Goal: Task Accomplishment & Management: Manage account settings

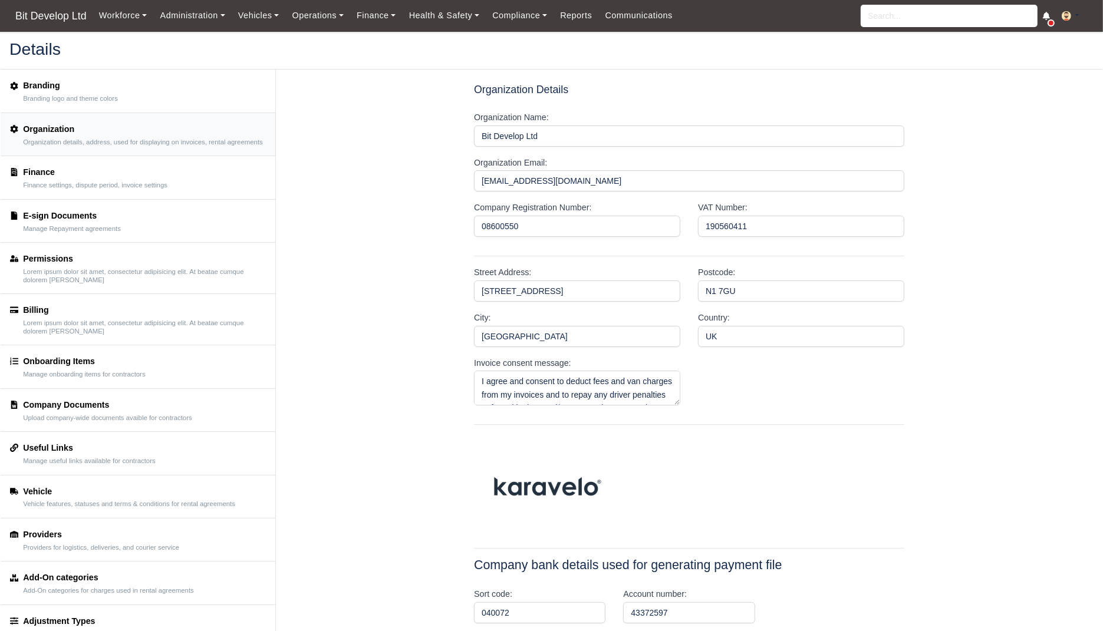
click at [106, 147] on small "Organization details, address, used for displaying on invoices, rental agreemen…" at bounding box center [143, 143] width 240 height 8
click at [99, 199] on link "Finance Finance settings, dispute period, invoice settings" at bounding box center [138, 177] width 275 height 43
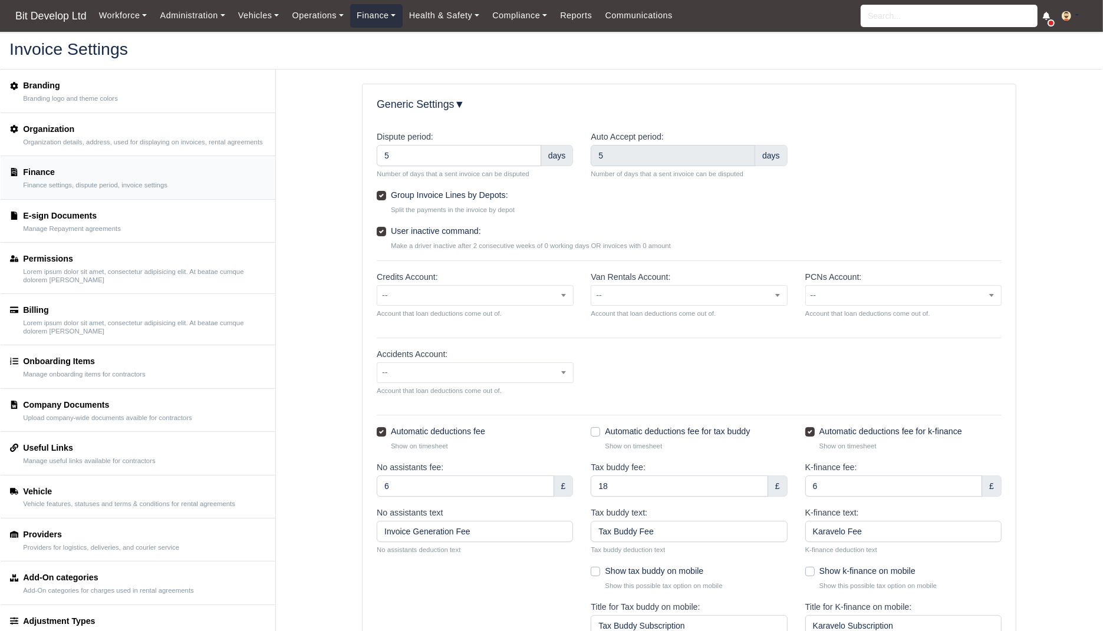
click at [376, 15] on link "Finance" at bounding box center [376, 15] width 52 height 23
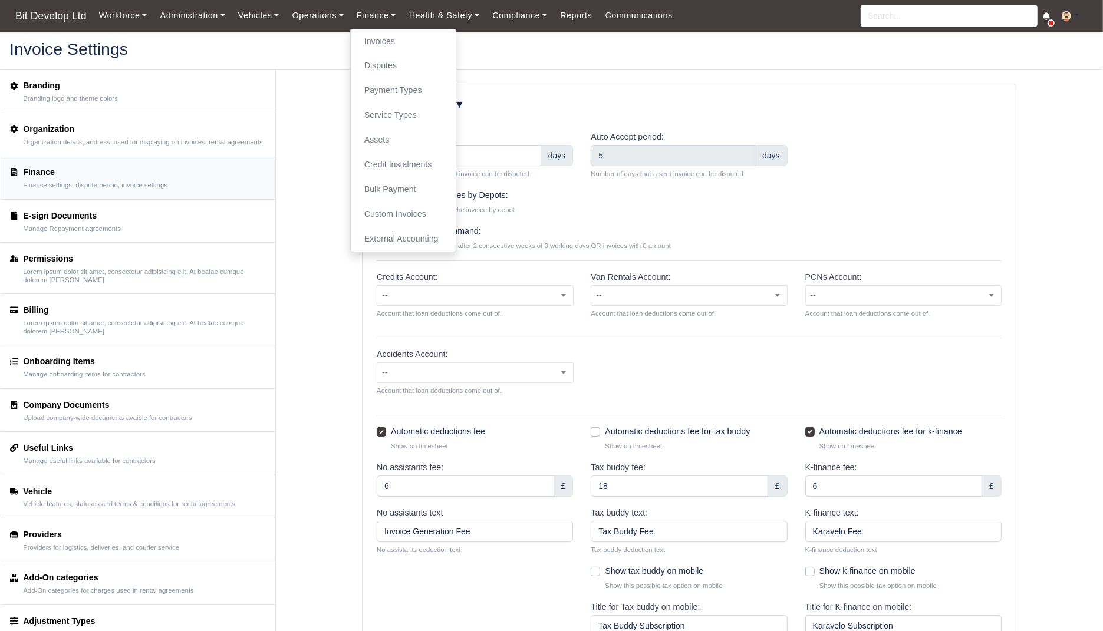
click at [657, 233] on div "User inactive command: Make a driver inactive after 2 consecutive weeks of 0 wo…" at bounding box center [689, 238] width 625 height 27
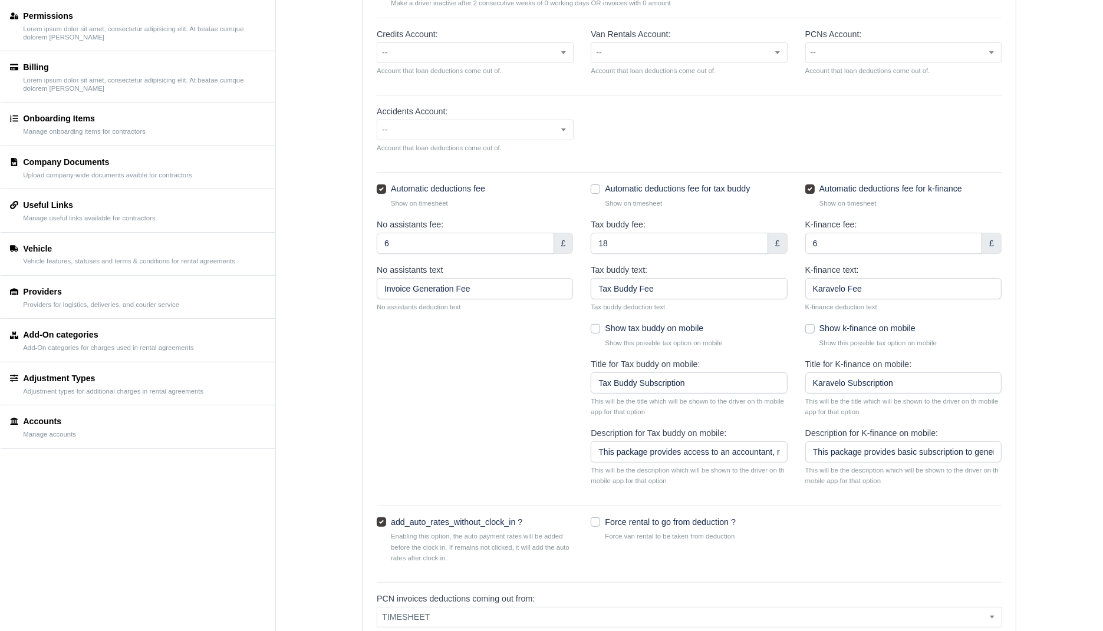
scroll to position [363, 0]
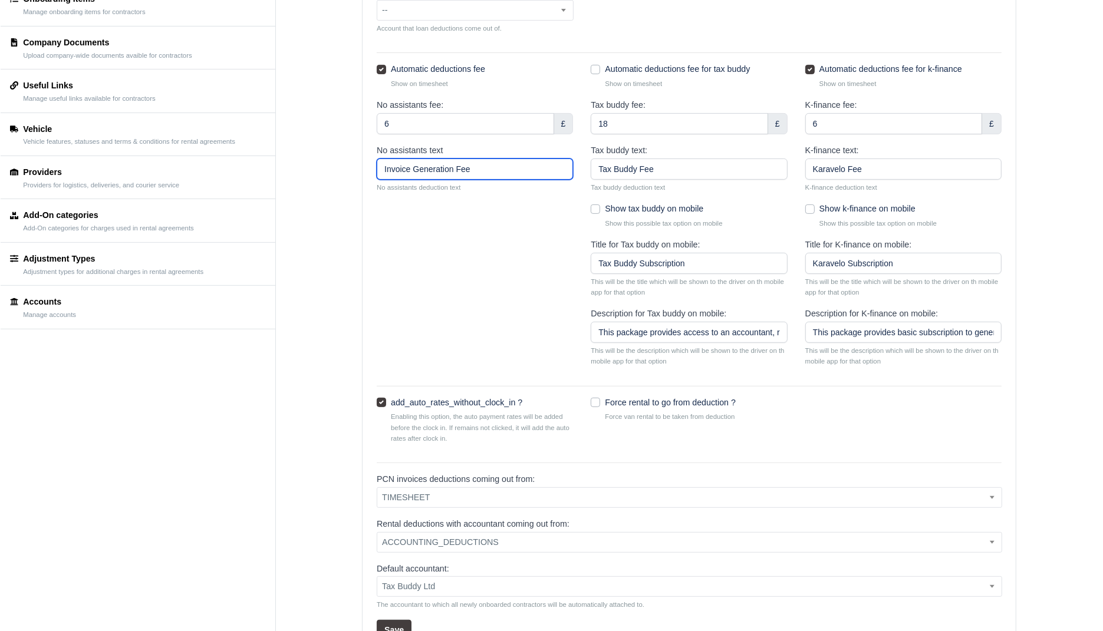
drag, startPoint x: 382, startPoint y: 172, endPoint x: 492, endPoint y: 172, distance: 110.2
click at [492, 172] on input "Invoice Generation Fee" at bounding box center [475, 169] width 196 height 21
click at [499, 268] on div at bounding box center [475, 272] width 214 height 69
drag, startPoint x: 812, startPoint y: 166, endPoint x: 868, endPoint y: 168, distance: 56.0
click at [868, 168] on input "Karavelo Fee" at bounding box center [903, 169] width 196 height 21
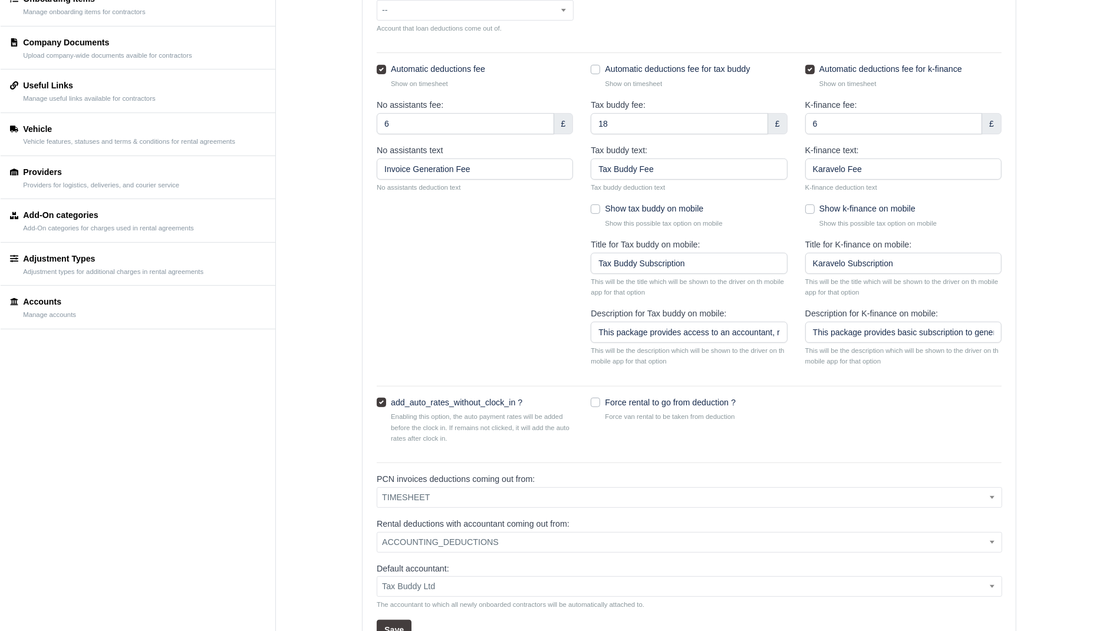
click at [469, 186] on small "No assistants deduction text" at bounding box center [475, 187] width 196 height 11
drag, startPoint x: 476, startPoint y: 182, endPoint x: 466, endPoint y: 182, distance: 10.6
click at [466, 182] on small "No assistants deduction text" at bounding box center [475, 187] width 196 height 11
drag, startPoint x: 486, startPoint y: 169, endPoint x: 374, endPoint y: 168, distance: 112.0
click at [374, 168] on div "No assistants text Invoice Generation Fee No assistants deduction text" at bounding box center [475, 173] width 214 height 58
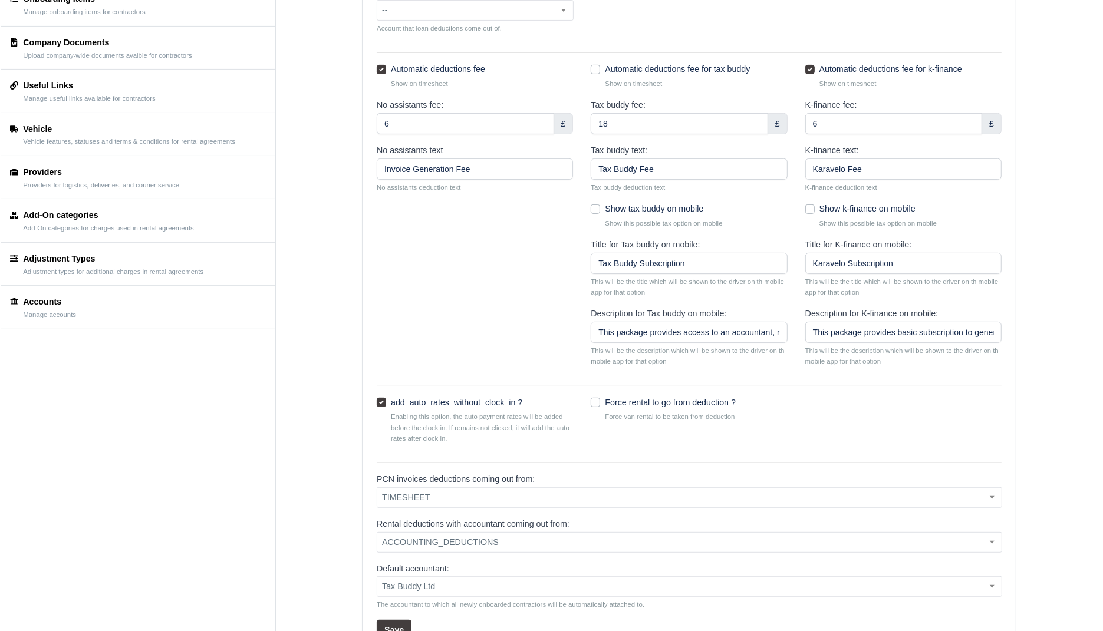
click at [442, 246] on div at bounding box center [475, 272] width 214 height 69
drag, startPoint x: 837, startPoint y: 124, endPoint x: 789, endPoint y: 125, distance: 48.4
click at [788, 125] on div "No assistants fee: 6 £ Tax buddy fee: 18 £ K-finance fee: 6 £" at bounding box center [689, 120] width 643 height 45
click at [821, 122] on input "6" at bounding box center [893, 123] width 177 height 21
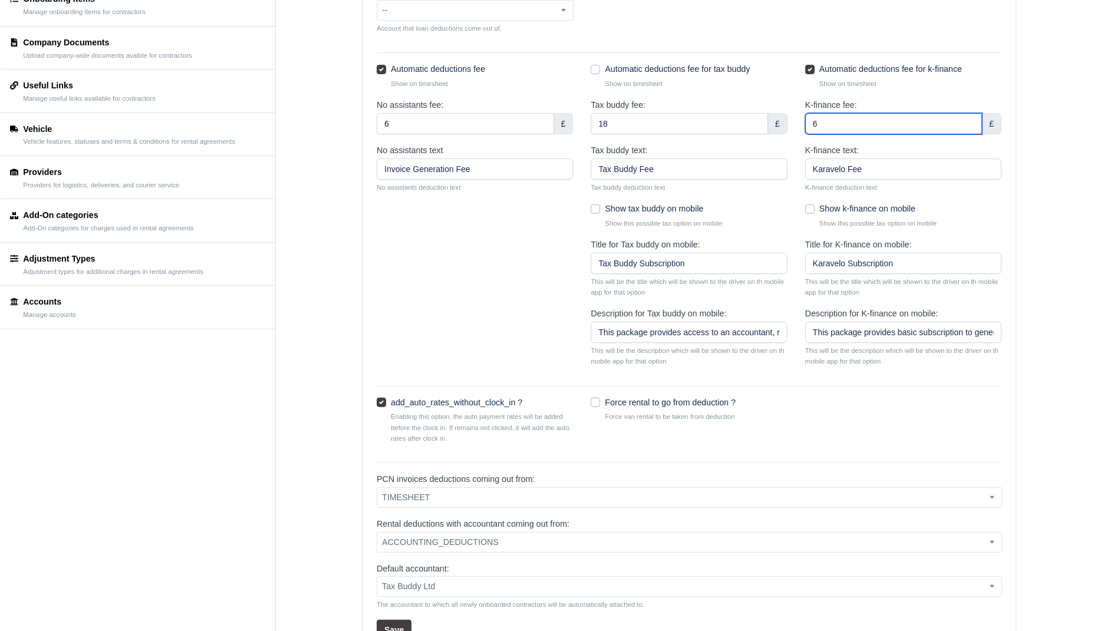
click at [821, 122] on input "6" at bounding box center [893, 123] width 177 height 21
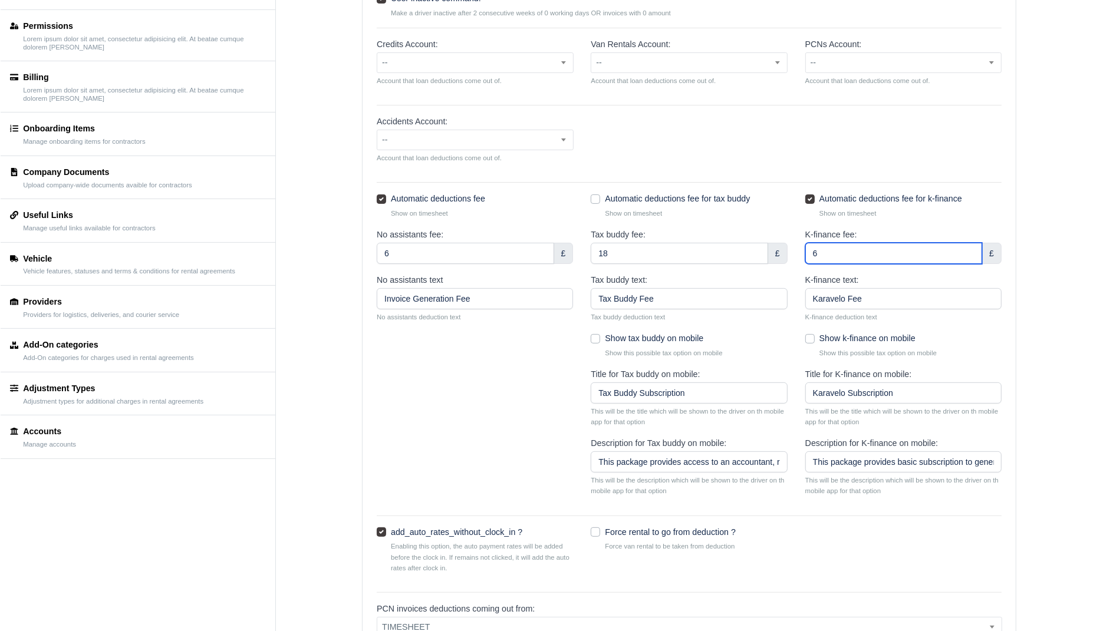
scroll to position [219, 0]
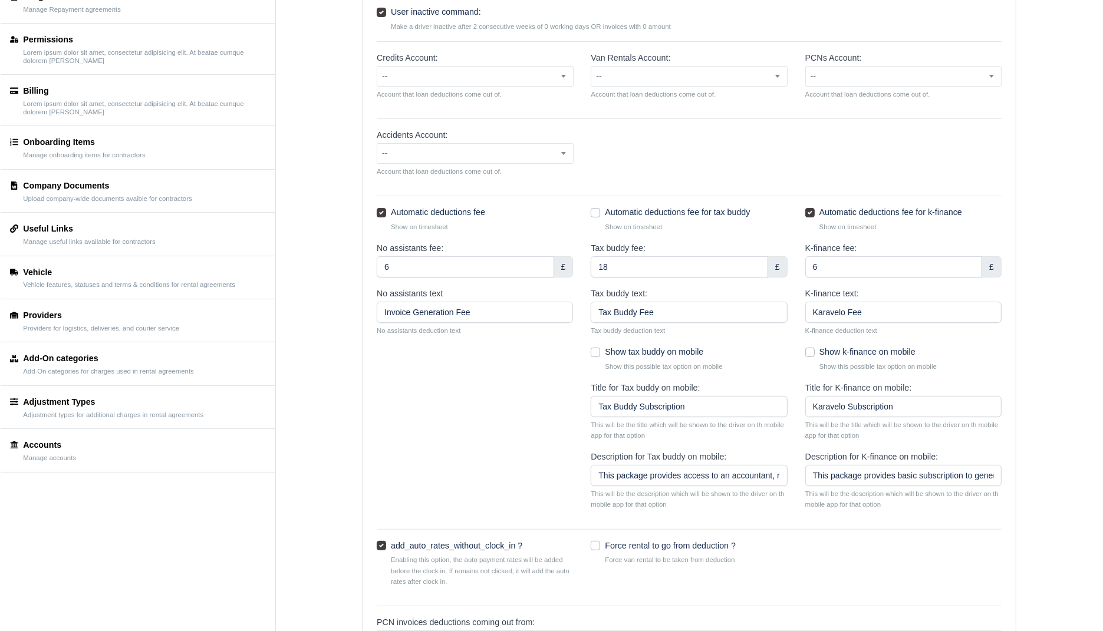
drag, startPoint x: 822, startPoint y: 353, endPoint x: 916, endPoint y: 349, distance: 94.4
click at [916, 349] on label "Show k-finance on mobile" at bounding box center [867, 352] width 96 height 14
click at [815, 349] on input "Show k-finance on mobile" at bounding box center [809, 349] width 9 height 9
click at [837, 351] on label "Show k-finance on mobile" at bounding box center [867, 352] width 96 height 14
click at [815, 351] on input "Show k-finance on mobile" at bounding box center [809, 349] width 9 height 9
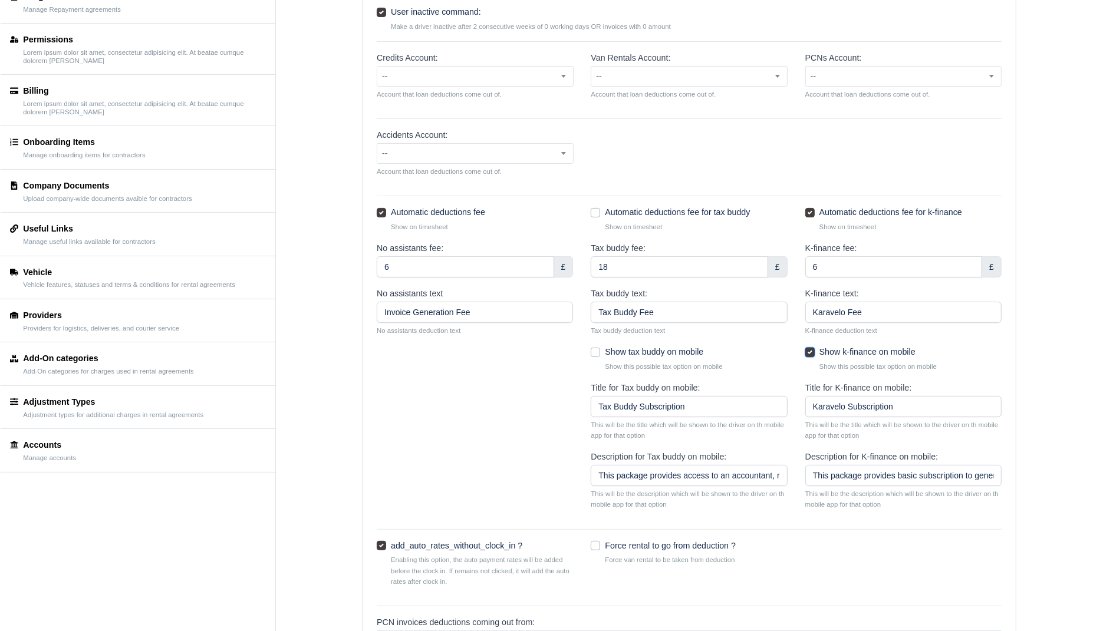
checkbox input "false"
drag, startPoint x: 821, startPoint y: 272, endPoint x: 805, endPoint y: 272, distance: 15.9
click at [805, 272] on input "6" at bounding box center [893, 266] width 177 height 21
drag, startPoint x: 984, startPoint y: 212, endPoint x: 827, endPoint y: 208, distance: 157.5
click at [827, 208] on div "Automatic deductions fee for k-finance Show on timesheet" at bounding box center [903, 219] width 196 height 27
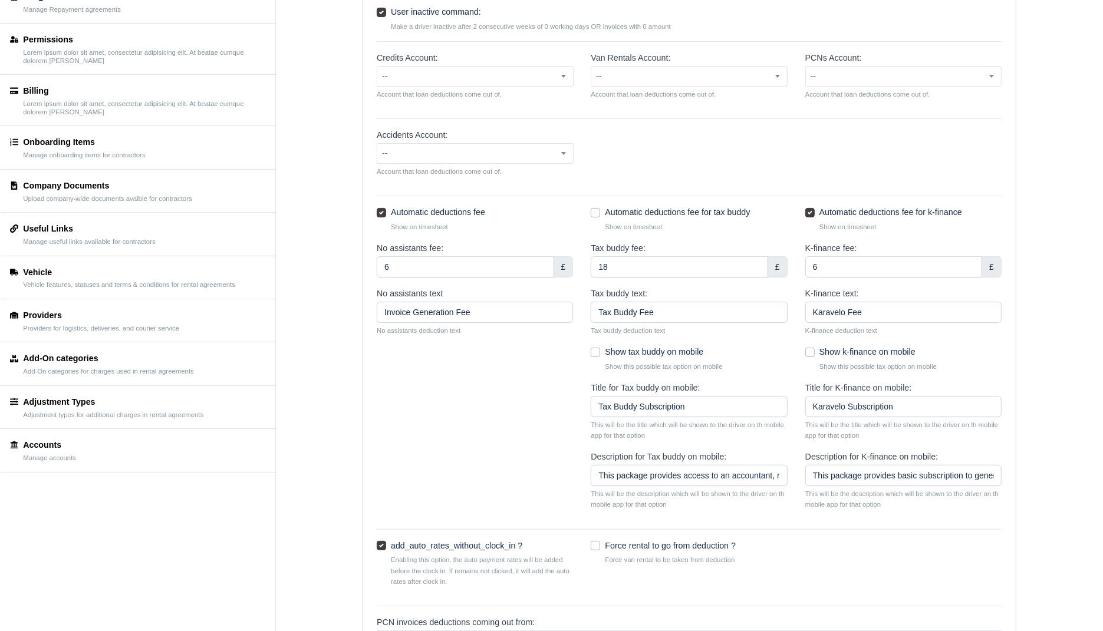
click at [532, 212] on div "Automatic deductions fee Show on timesheet" at bounding box center [475, 219] width 196 height 27
drag, startPoint x: 766, startPoint y: 208, endPoint x: 391, endPoint y: 199, distance: 375.7
click at [391, 199] on form "Dispute period: 5 days Number of days that a sent invoice can be disputed Auto …" at bounding box center [689, 347] width 625 height 873
click at [500, 232] on div "Automatic deductions fee Show on timesheet" at bounding box center [475, 224] width 214 height 36
drag, startPoint x: 410, startPoint y: 265, endPoint x: 344, endPoint y: 264, distance: 66.0
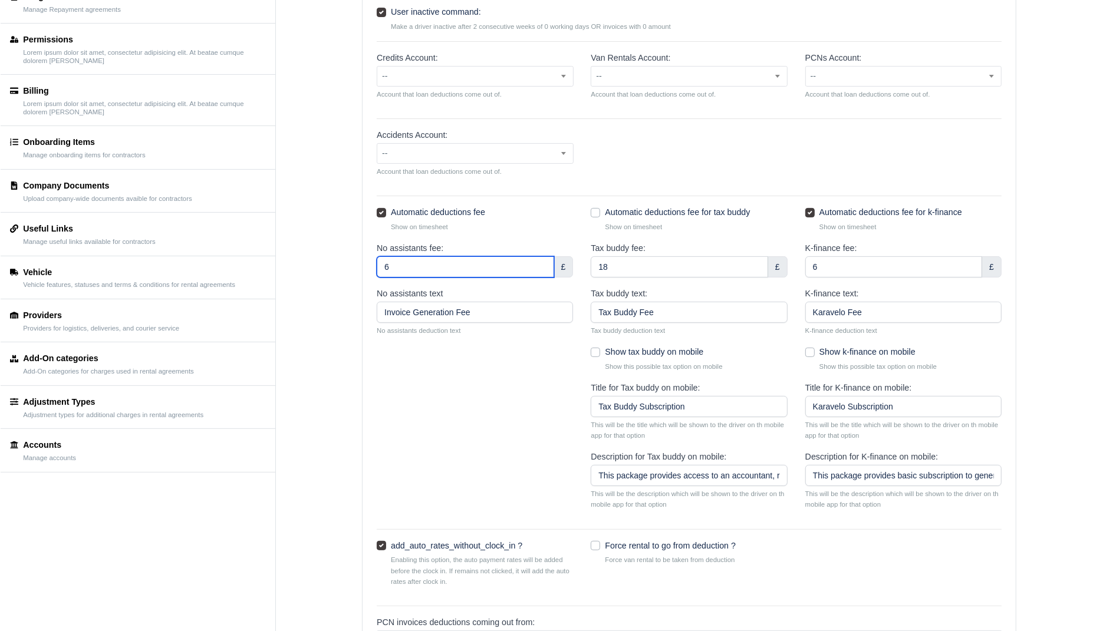
click at [344, 264] on div "Generic Settings ▼ ▶ Dispute period: 5 days Number of days that a sent invoice …" at bounding box center [689, 359] width 827 height 1018
drag, startPoint x: 623, startPoint y: 268, endPoint x: 572, endPoint y: 268, distance: 50.7
click at [572, 268] on div "No assistants fee: 6 £ Tax buddy fee: 18 £ K-finance fee: 6 £" at bounding box center [689, 264] width 643 height 45
click at [557, 226] on small "Show on timesheet" at bounding box center [482, 227] width 182 height 11
drag, startPoint x: 857, startPoint y: 246, endPoint x: 793, endPoint y: 248, distance: 63.7
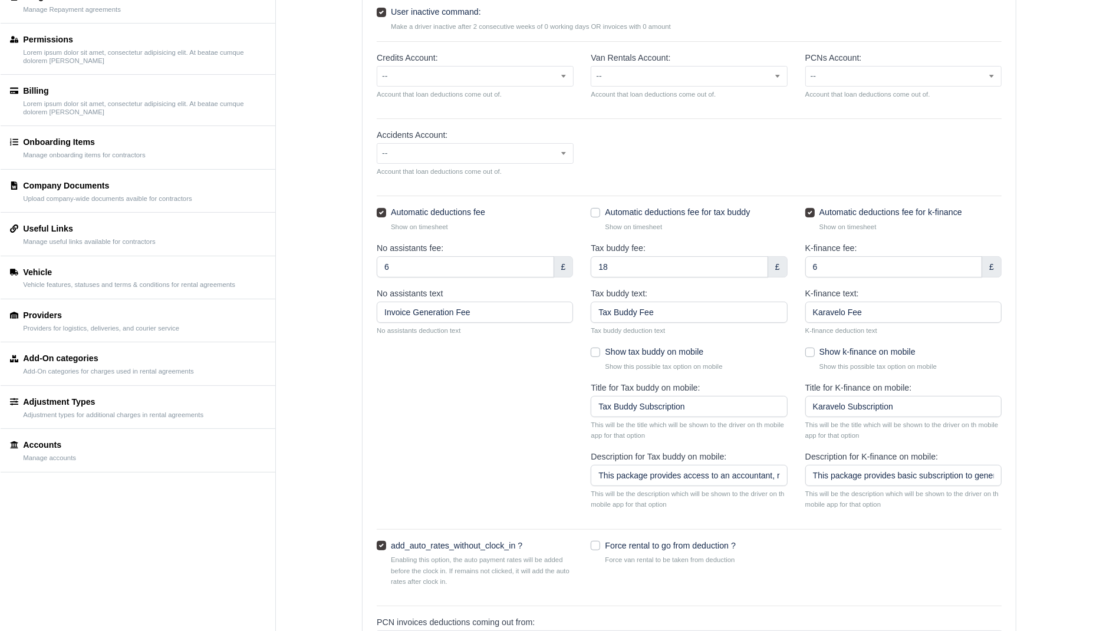
click at [792, 248] on div "No assistants fee: 6 £ Tax buddy fee: 18 £ K-finance fee: 6 £" at bounding box center [689, 264] width 643 height 45
click at [793, 248] on div "Tax buddy fee: 18 £" at bounding box center [689, 264] width 214 height 45
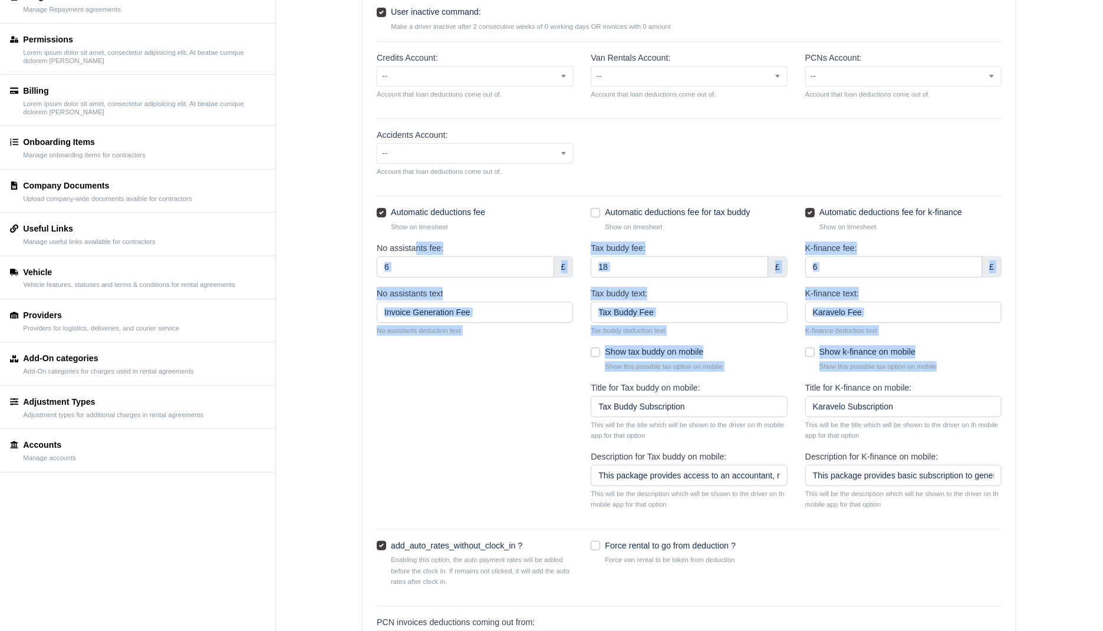
drag, startPoint x: 457, startPoint y: 394, endPoint x: 420, endPoint y: 246, distance: 152.6
click at [414, 249] on form "Dispute period: 5 days Number of days that a sent invoice can be disputed Auto …" at bounding box center [689, 347] width 625 height 873
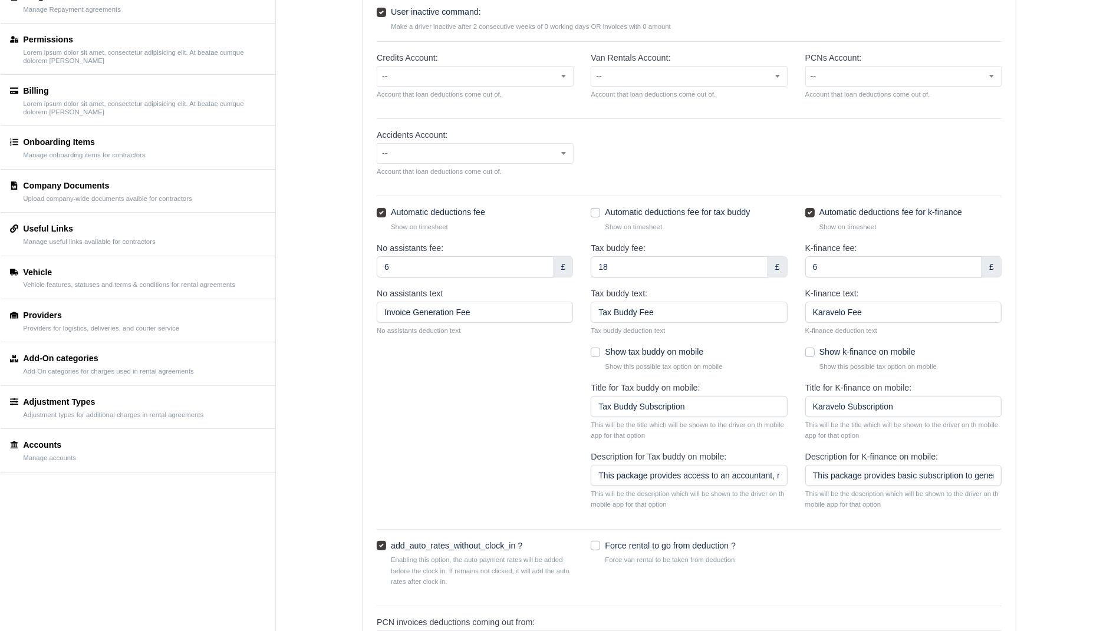
click at [483, 225] on small "Show on timesheet" at bounding box center [482, 227] width 182 height 11
drag, startPoint x: 460, startPoint y: 245, endPoint x: 382, endPoint y: 245, distance: 78.4
click at [382, 245] on div "No assistants fee: 6 £" at bounding box center [475, 260] width 196 height 36
click at [459, 243] on div "No assistants fee: 6 £" at bounding box center [475, 260] width 196 height 36
drag, startPoint x: 459, startPoint y: 243, endPoint x: 382, endPoint y: 242, distance: 77.2
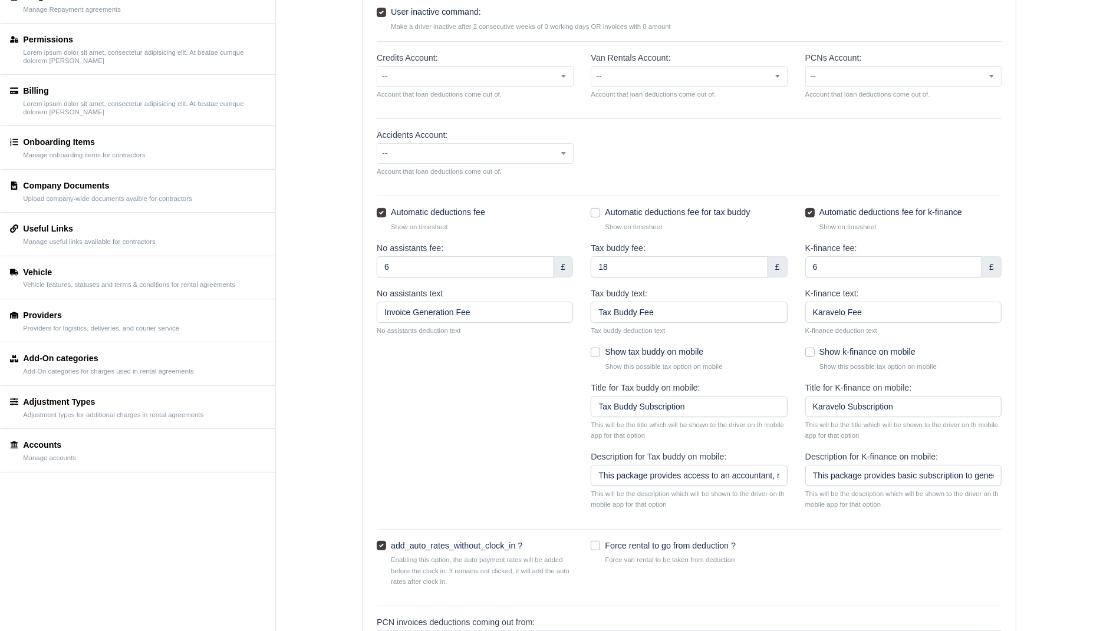
click at [382, 242] on div "No assistants fee: 6 £" at bounding box center [475, 260] width 196 height 36
click at [452, 235] on div "Automatic deductions fee Show on timesheet" at bounding box center [475, 224] width 214 height 36
drag, startPoint x: 461, startPoint y: 237, endPoint x: 404, endPoint y: 247, distance: 58.1
click at [404, 247] on form "Dispute period: 5 days Number of days that a sent invoice can be disputed Auto …" at bounding box center [689, 347] width 625 height 873
click at [404, 247] on label "No assistants fee:" at bounding box center [410, 249] width 67 height 14
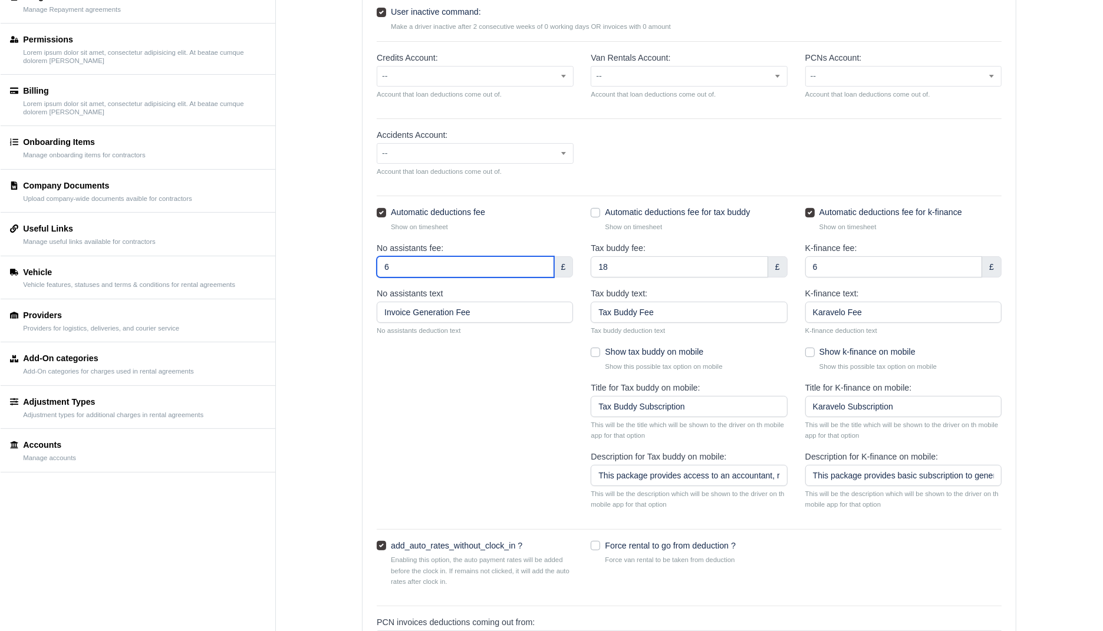
click at [404, 256] on input "6" at bounding box center [465, 266] width 177 height 21
click at [404, 247] on label "No assistants fee:" at bounding box center [410, 249] width 67 height 14
click at [404, 256] on input "6" at bounding box center [465, 266] width 177 height 21
drag, startPoint x: 456, startPoint y: 243, endPoint x: 365, endPoint y: 243, distance: 90.8
click at [364, 243] on div "Dispute period: 5 days Number of days that a sent invoice can be disputed Auto …" at bounding box center [689, 354] width 653 height 887
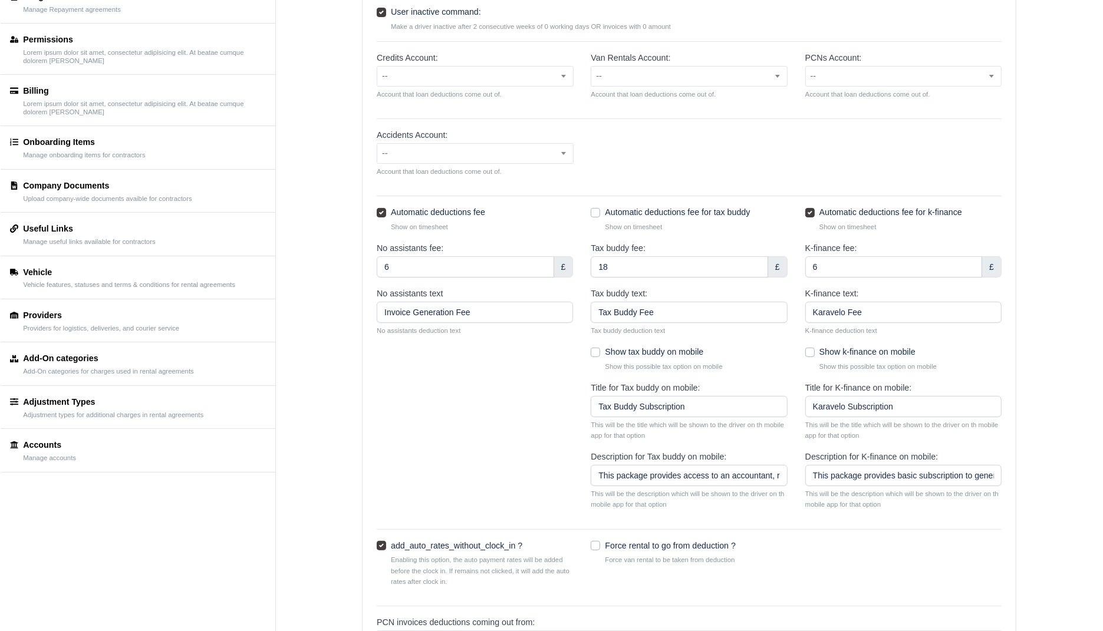
drag, startPoint x: 846, startPoint y: 209, endPoint x: 952, endPoint y: 242, distance: 111.1
click at [952, 242] on form "Dispute period: 5 days Number of days that a sent invoice can be disputed Auto …" at bounding box center [689, 347] width 625 height 873
click at [957, 226] on small "Show on timesheet" at bounding box center [910, 227] width 182 height 11
drag, startPoint x: 468, startPoint y: 241, endPoint x: 392, endPoint y: 236, distance: 75.6
click at [392, 236] on form "Dispute period: 5 days Number of days that a sent invoice can be disputed Auto …" at bounding box center [689, 347] width 625 height 873
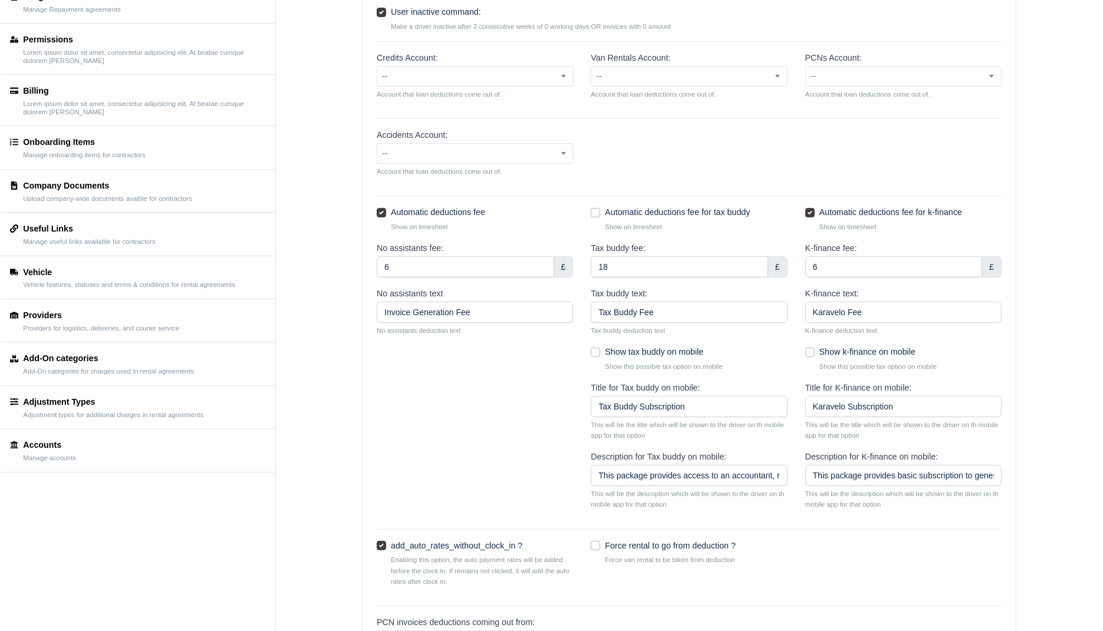
click at [489, 235] on div "Automatic deductions fee Show on timesheet" at bounding box center [475, 224] width 214 height 36
drag, startPoint x: 1009, startPoint y: 213, endPoint x: 851, endPoint y: 216, distance: 158.0
click at [851, 216] on div "Dispute period: 5 days Number of days that a sent invoice can be disputed Auto …" at bounding box center [689, 354] width 653 height 887
click at [853, 311] on input "Karavelo Fee" at bounding box center [903, 312] width 196 height 21
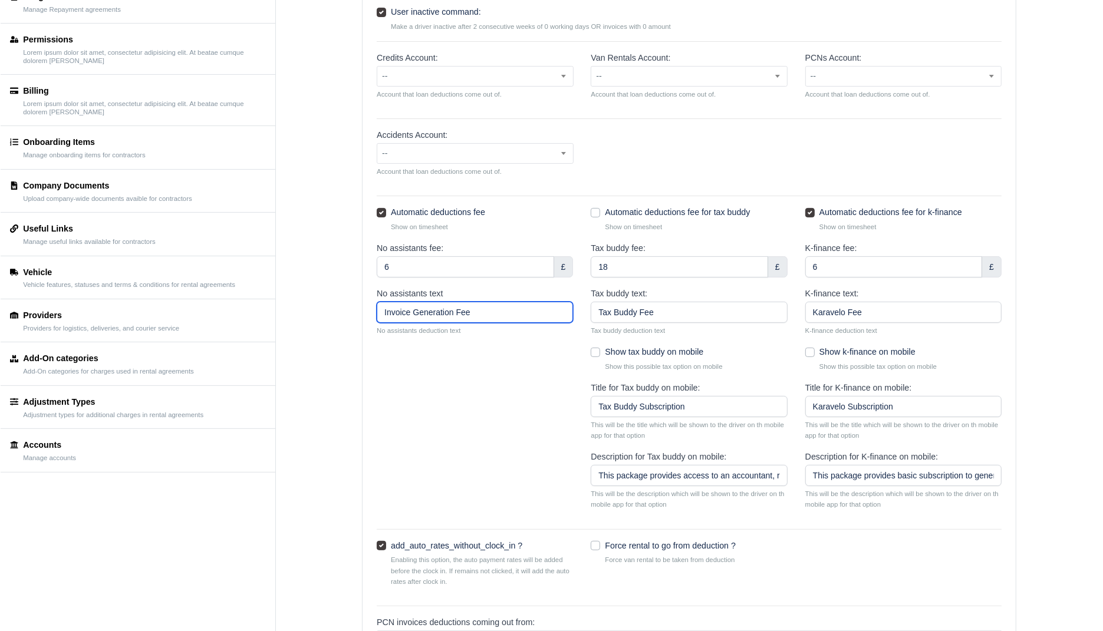
click at [450, 317] on input "Invoice Generation Fee" at bounding box center [475, 312] width 196 height 21
click at [441, 315] on input "Invoice Generation Fee" at bounding box center [475, 312] width 196 height 21
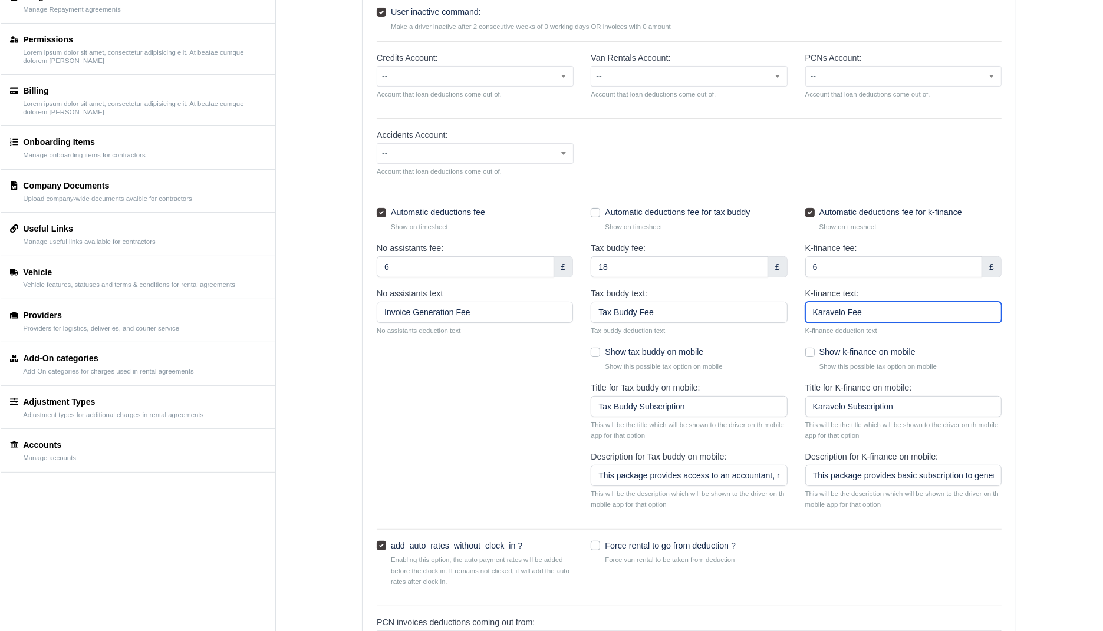
click at [854, 314] on input "Karavelo Fee" at bounding box center [903, 312] width 196 height 21
drag, startPoint x: 977, startPoint y: 215, endPoint x: 932, endPoint y: 215, distance: 44.8
click at [932, 215] on div "Automatic deductions fee for k-finance Show on timesheet" at bounding box center [903, 219] width 196 height 27
click at [932, 215] on label "Automatic deductions fee for k-finance" at bounding box center [890, 213] width 143 height 14
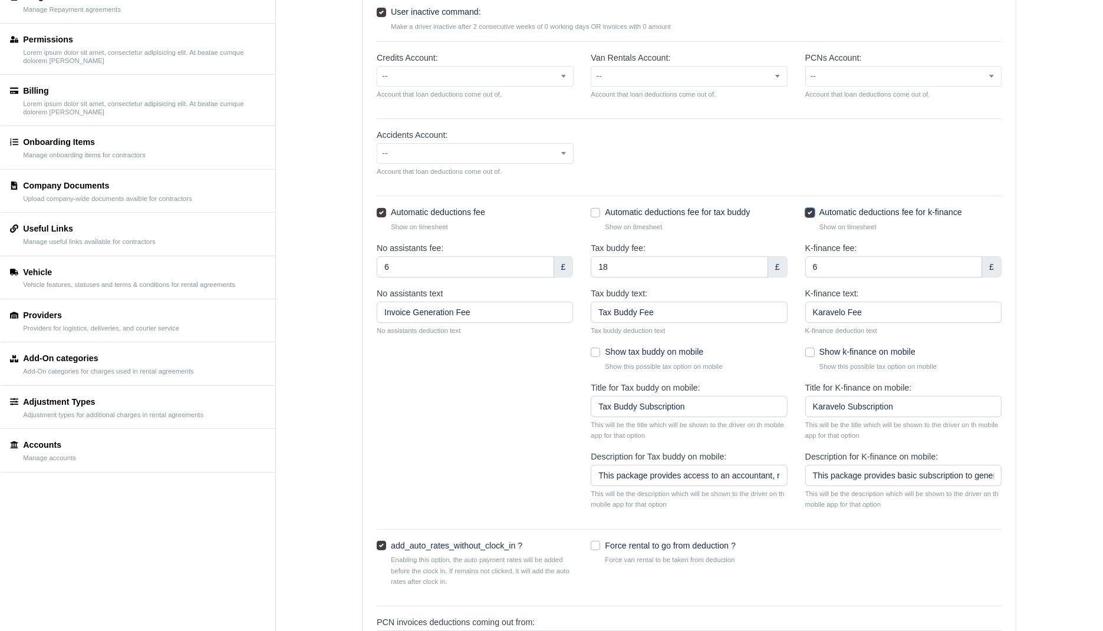
click at [815, 215] on input "Automatic deductions fee for k-finance" at bounding box center [809, 210] width 9 height 9
drag, startPoint x: 970, startPoint y: 205, endPoint x: 896, endPoint y: 212, distance: 74.0
click at [896, 212] on div "Automatic deductions fee for k-finance Show on timesheet" at bounding box center [903, 219] width 196 height 27
click at [851, 202] on form "Dispute period: 5 days Number of days that a sent invoice can be disputed Auto …" at bounding box center [689, 347] width 625 height 873
click at [851, 211] on label "Automatic deductions fee for k-finance" at bounding box center [890, 213] width 143 height 14
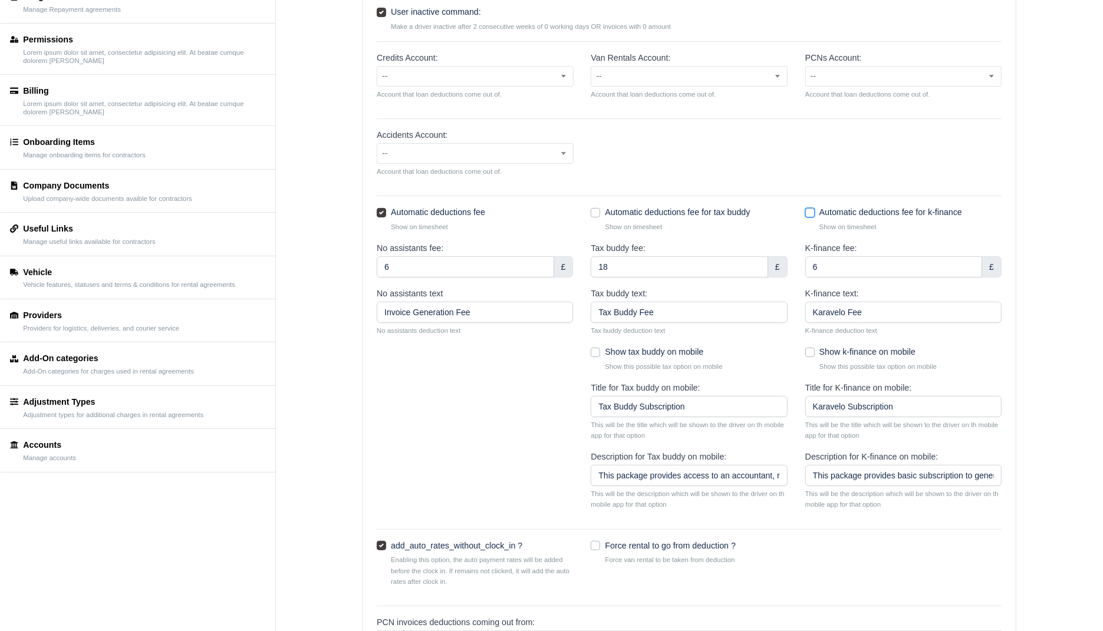
click at [815, 211] on input "Automatic deductions fee for k-finance" at bounding box center [809, 210] width 9 height 9
checkbox input "true"
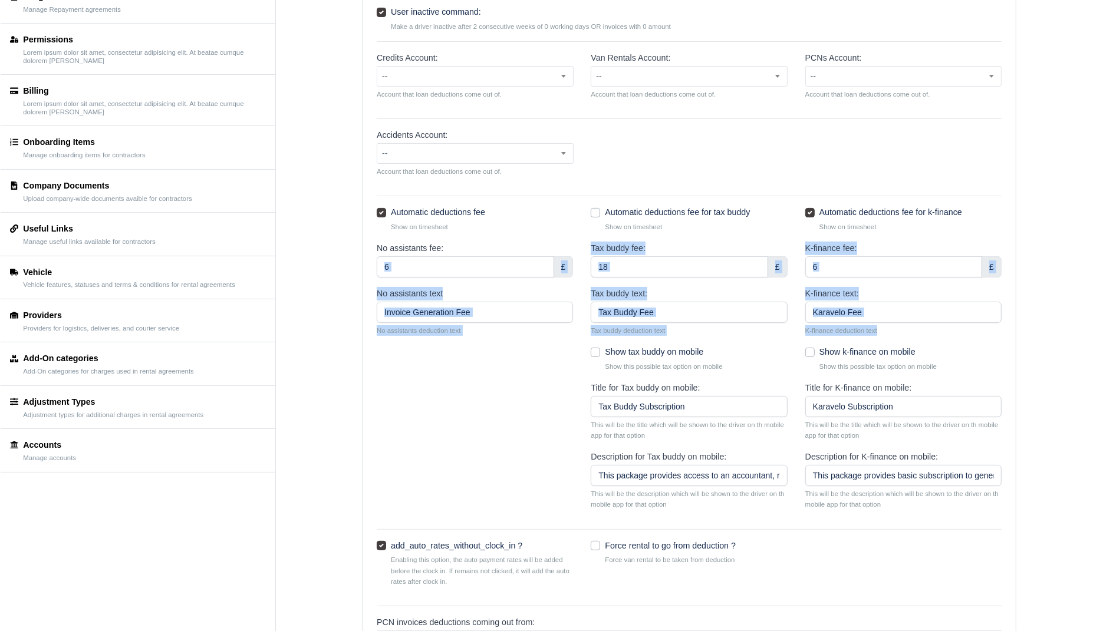
drag, startPoint x: 566, startPoint y: 353, endPoint x: 436, endPoint y: 268, distance: 155.0
click at [436, 268] on form "Dispute period: 5 days Number of days that a sent invoice can be disputed Auto …" at bounding box center [689, 347] width 625 height 873
click at [524, 242] on div "No assistants fee: 6 £" at bounding box center [475, 260] width 196 height 36
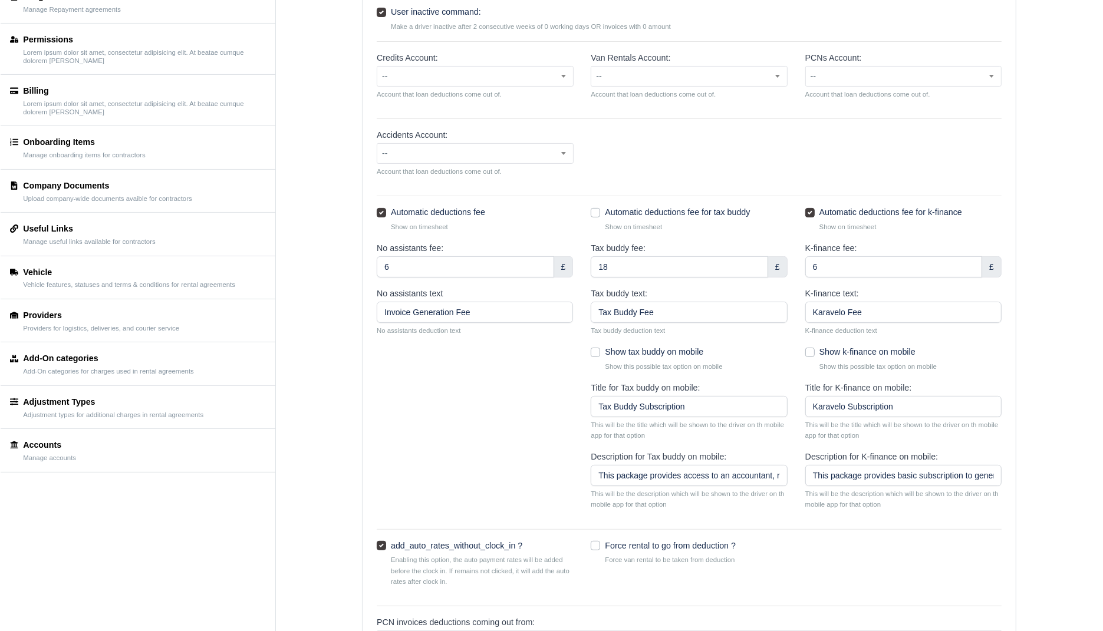
drag, startPoint x: 989, startPoint y: 209, endPoint x: 830, endPoint y: 208, distance: 159.2
click at [830, 208] on div "Automatic deductions fee for k-finance Show on timesheet" at bounding box center [903, 219] width 196 height 27
click at [926, 231] on div "Automatic deductions fee for k-finance Show on timesheet" at bounding box center [903, 224] width 214 height 36
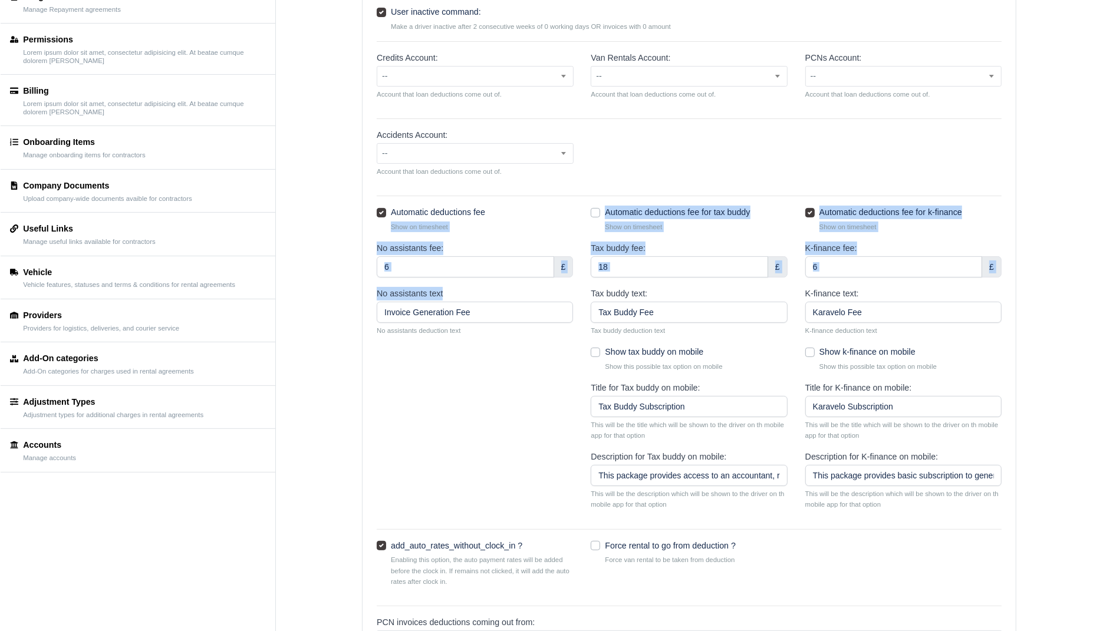
drag, startPoint x: 558, startPoint y: 206, endPoint x: 499, endPoint y: 309, distance: 118.8
click at [499, 310] on form "Dispute period: 5 days Number of days that a sent invoice can be disputed Auto …" at bounding box center [689, 347] width 625 height 873
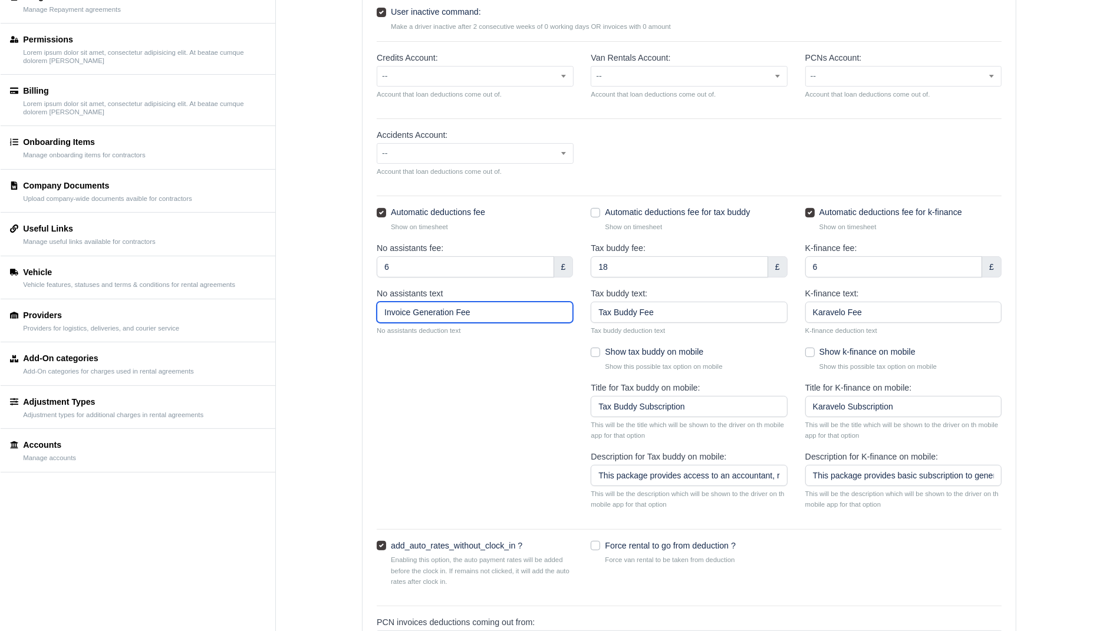
drag, startPoint x: 503, startPoint y: 320, endPoint x: 509, endPoint y: 357, distance: 37.5
click at [509, 357] on form "Dispute period: 5 days Number of days that a sent invoice can be disputed Auto …" at bounding box center [689, 347] width 625 height 873
click at [509, 357] on div at bounding box center [475, 363] width 214 height 36
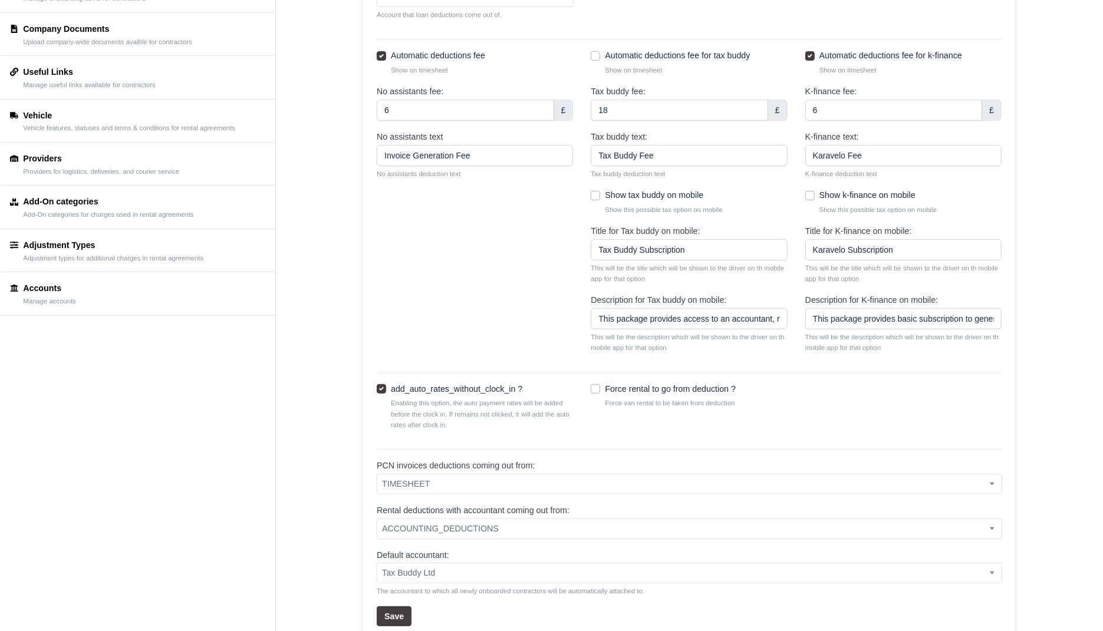
scroll to position [387, 0]
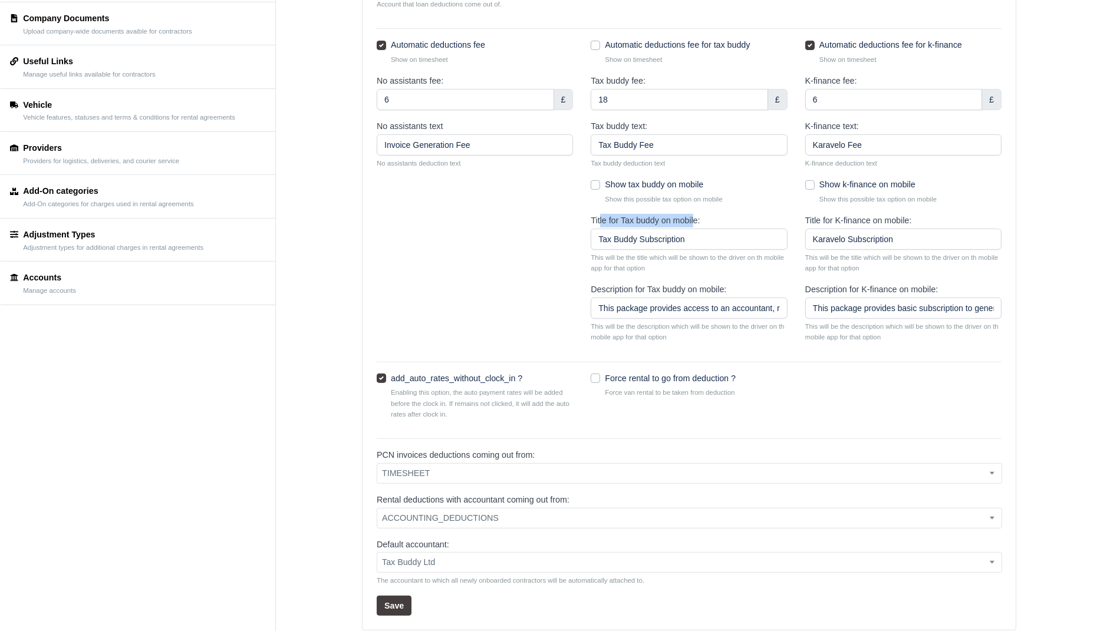
drag, startPoint x: 594, startPoint y: 219, endPoint x: 693, endPoint y: 219, distance: 99.0
click at [693, 219] on label "Title for Tax buddy on mobile:" at bounding box center [645, 221] width 109 height 14
drag, startPoint x: 725, startPoint y: 217, endPoint x: 581, endPoint y: 219, distance: 143.9
click at [581, 219] on div "Title for Tax buddy on mobile: Tax Buddy Subscription This will be the title wh…" at bounding box center [689, 248] width 643 height 69
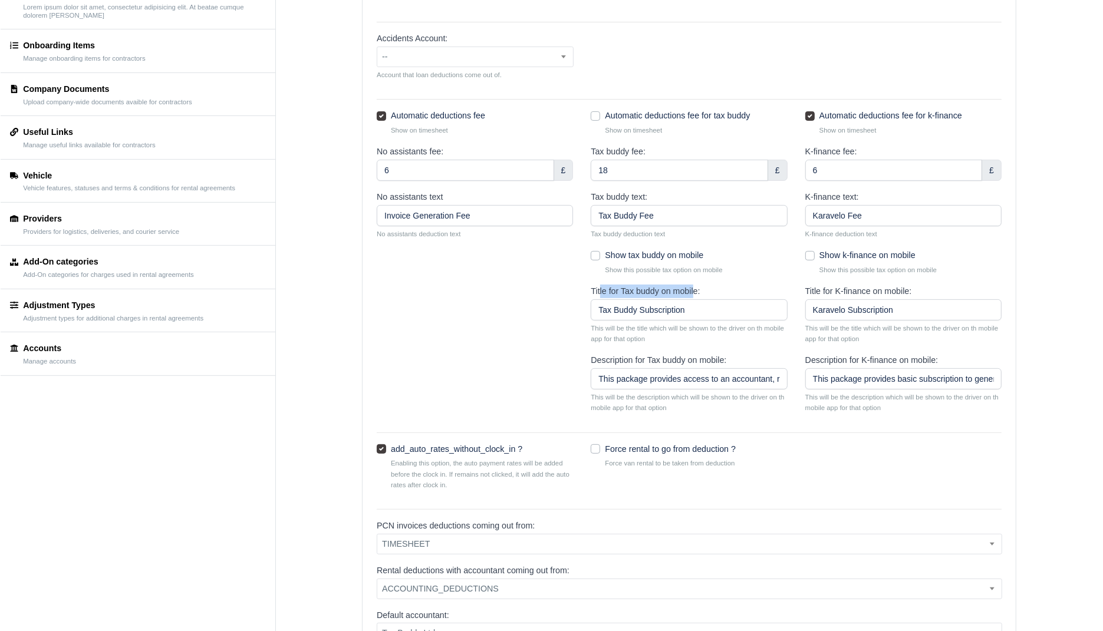
scroll to position [285, 0]
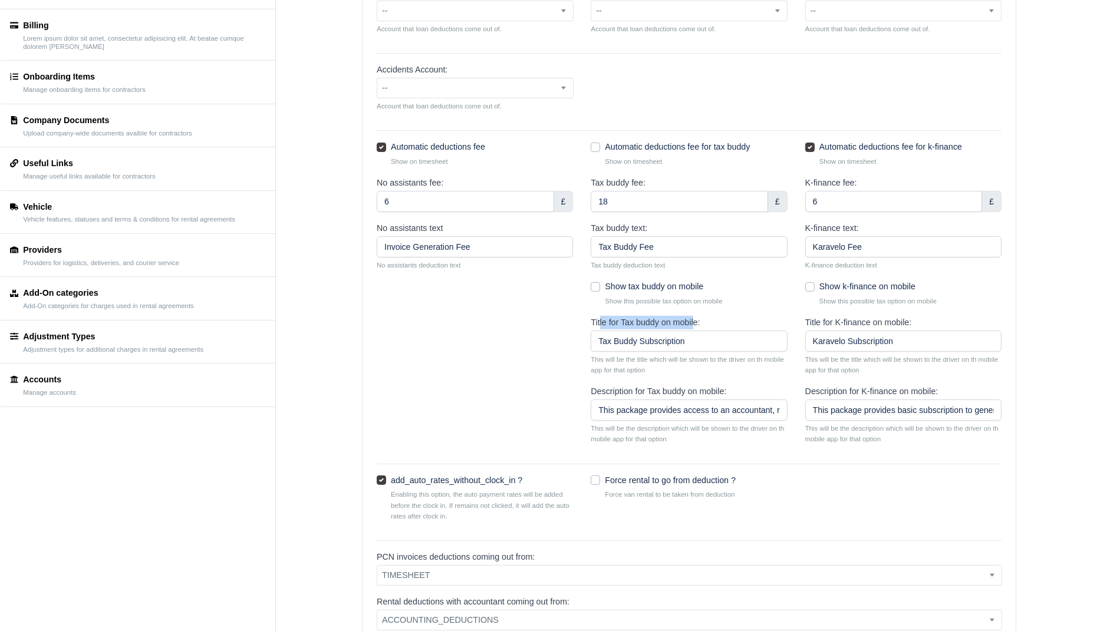
drag, startPoint x: 480, startPoint y: 174, endPoint x: 394, endPoint y: 153, distance: 88.1
click at [394, 153] on div "Automatic deductions fee Show on timesheet" at bounding box center [475, 158] width 214 height 36
click at [466, 161] on small "Show on timesheet" at bounding box center [482, 161] width 182 height 11
drag, startPoint x: 986, startPoint y: 140, endPoint x: 931, endPoint y: 145, distance: 55.0
click at [931, 145] on div "Automatic deductions fee for k-finance Show on timesheet" at bounding box center [903, 153] width 196 height 27
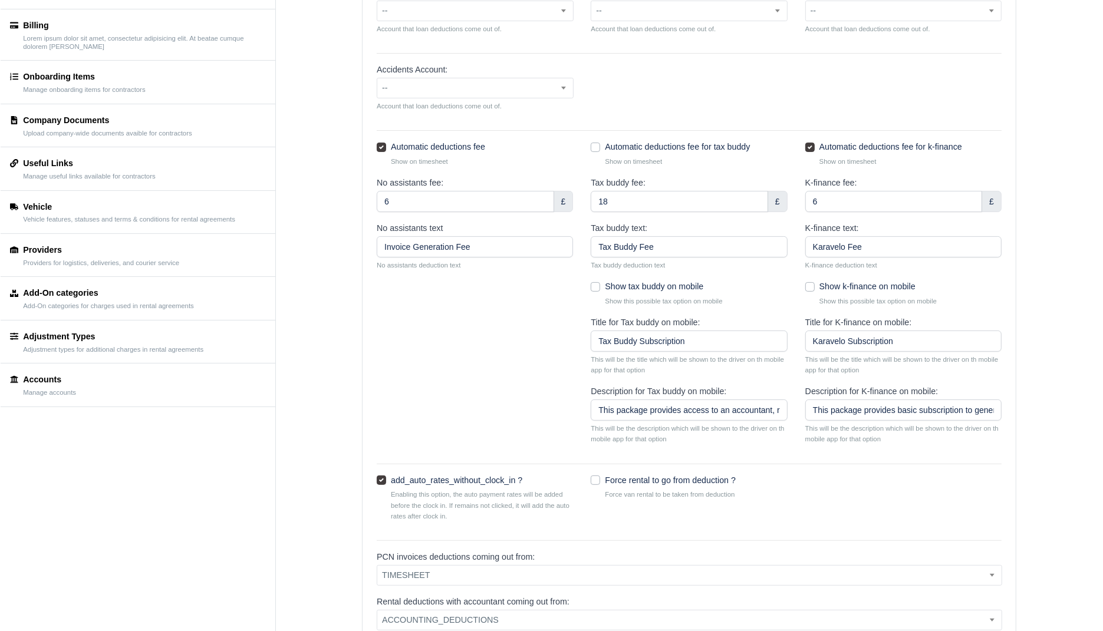
click at [935, 160] on small "Show on timesheet" at bounding box center [910, 161] width 182 height 11
drag, startPoint x: 977, startPoint y: 149, endPoint x: 900, endPoint y: 144, distance: 77.4
click at [900, 144] on div "Automatic deductions fee for k-finance Show on timesheet" at bounding box center [903, 153] width 196 height 27
click at [747, 177] on div "Tax buddy fee: 18 £" at bounding box center [689, 194] width 196 height 36
drag, startPoint x: 607, startPoint y: 146, endPoint x: 753, endPoint y: 157, distance: 146.7
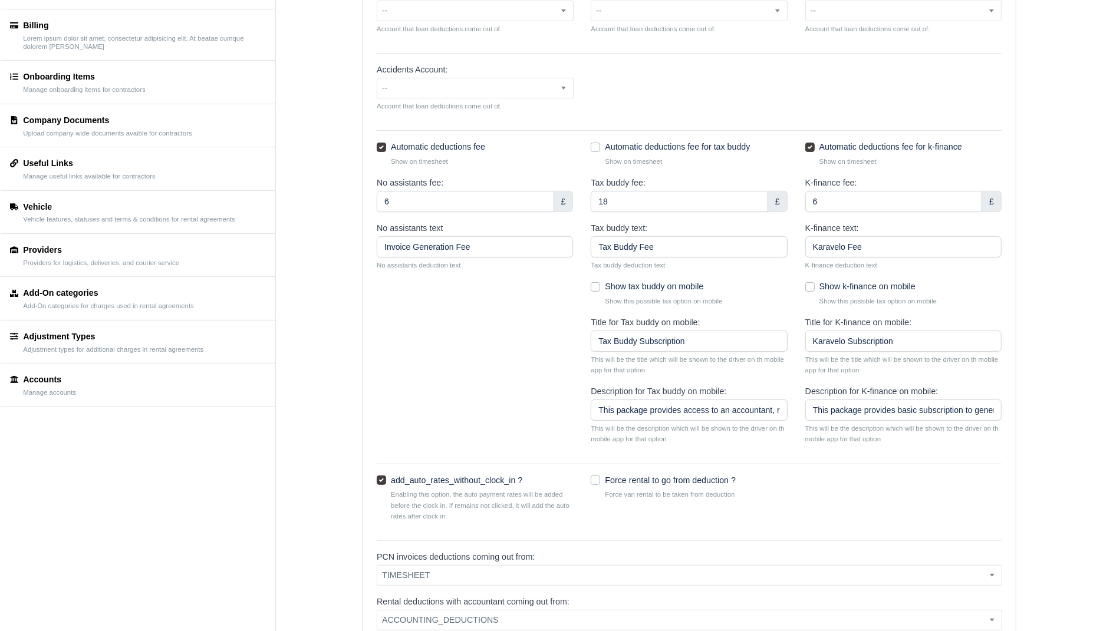
click at [753, 157] on div "Automatic deductions fee for tax buddy Show on timesheet" at bounding box center [689, 153] width 196 height 27
click at [715, 116] on div "Accidents Account: -- (bank) - BIT Saving Account 200 (revenue) - Sales AMAZON …" at bounding box center [689, 92] width 643 height 58
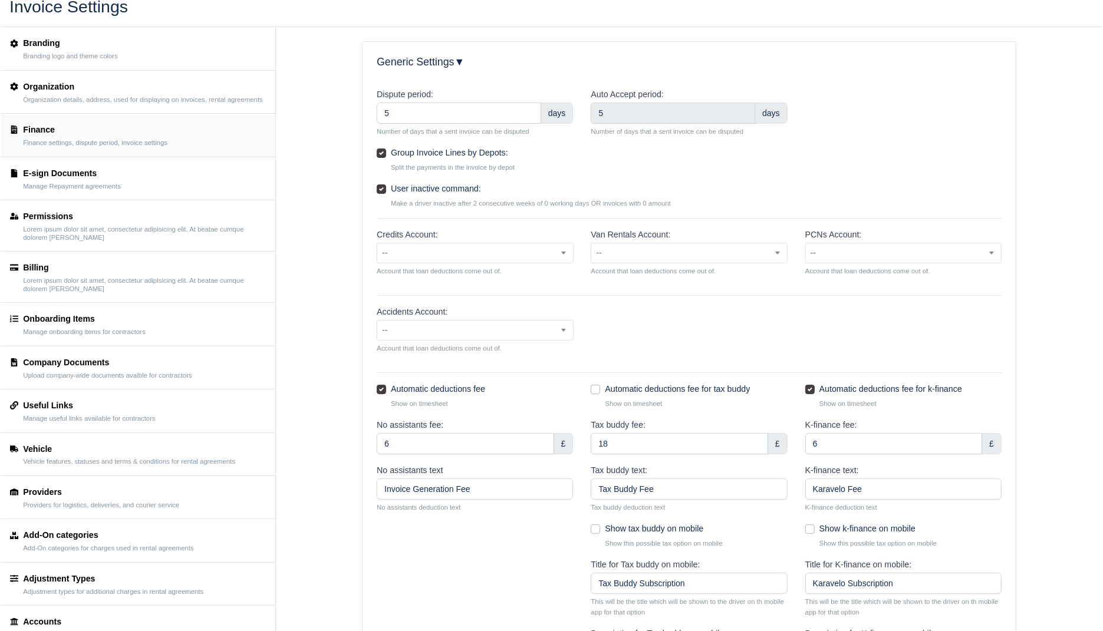
scroll to position [0, 0]
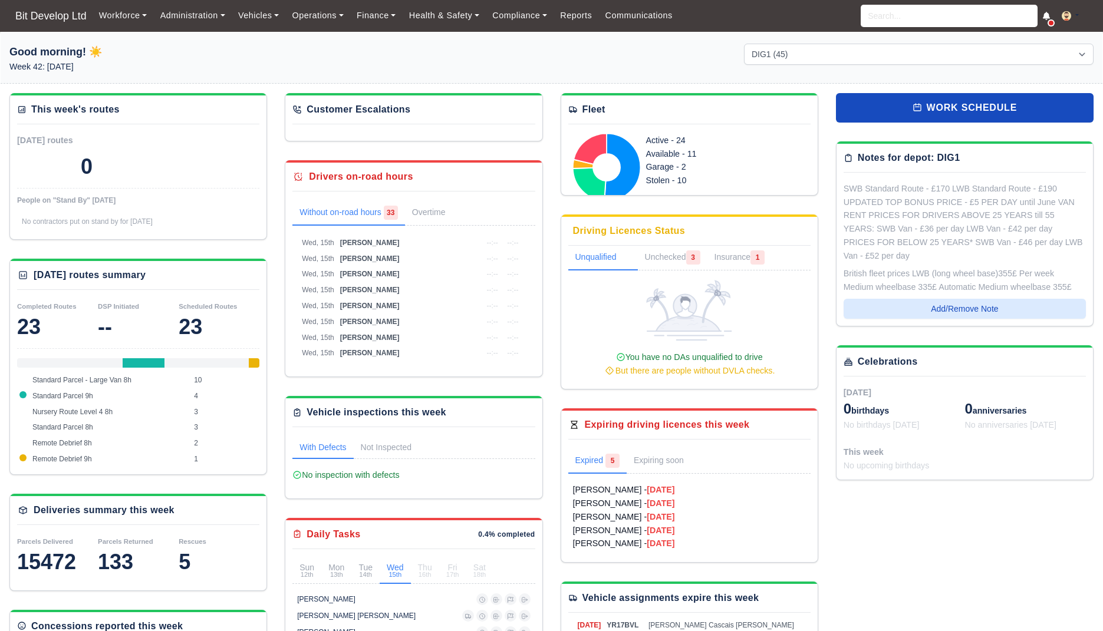
select select "2"
click at [363, 14] on link "Finance" at bounding box center [376, 15] width 52 height 23
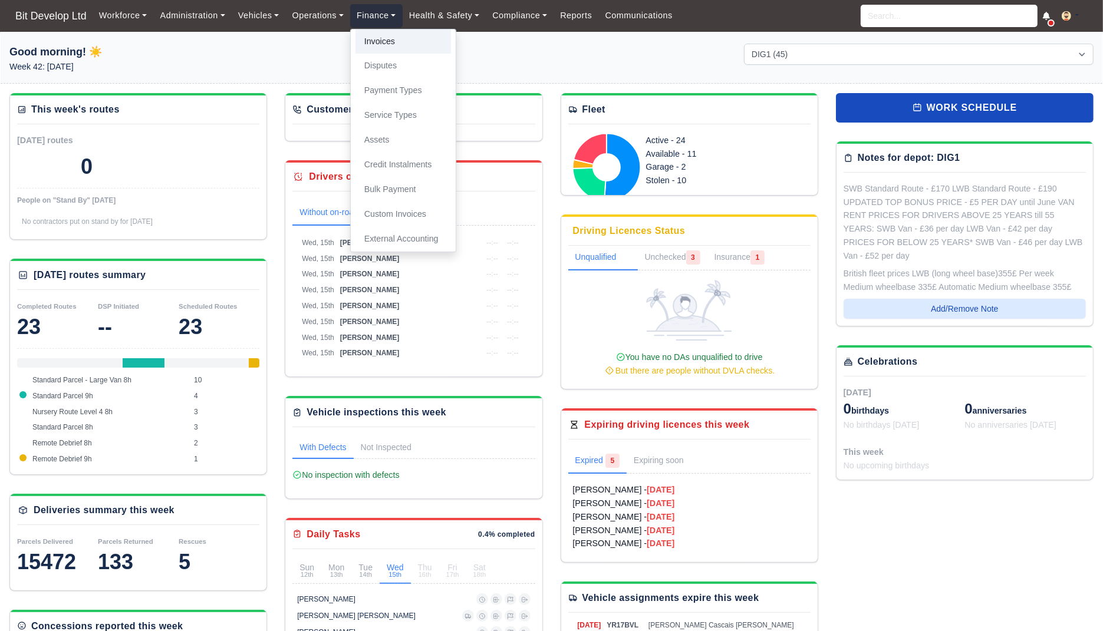
click at [379, 47] on link "Invoices" at bounding box center [404, 41] width 96 height 25
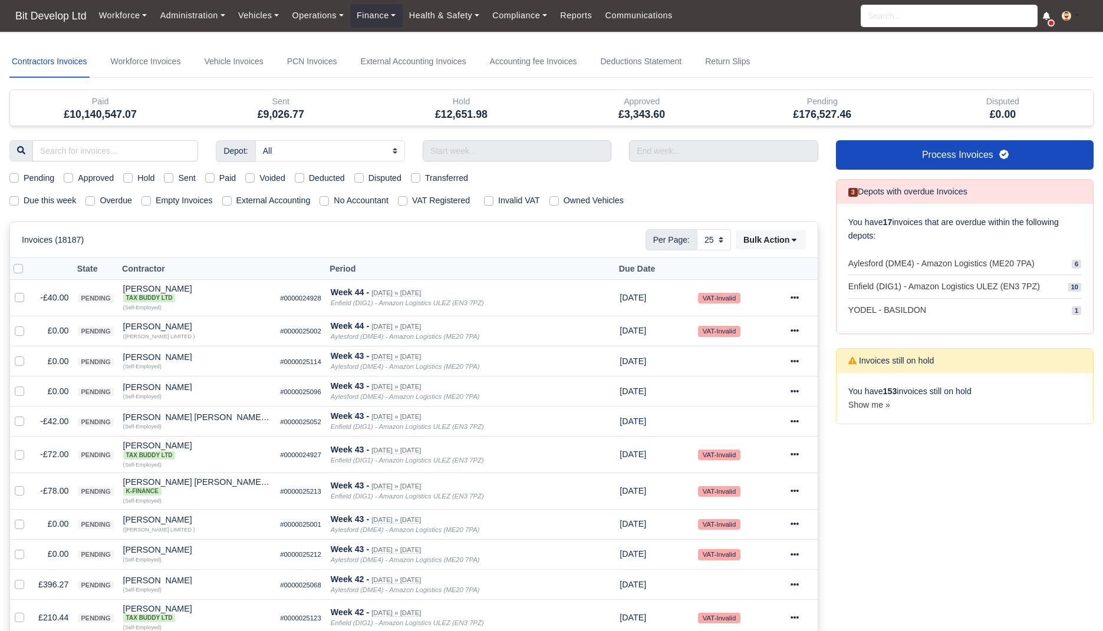
select select "25"
click at [68, 199] on label "Due this week" at bounding box center [50, 201] width 52 height 14
click at [19, 199] on input "Due this week" at bounding box center [13, 198] width 9 height 9
checkbox input "true"
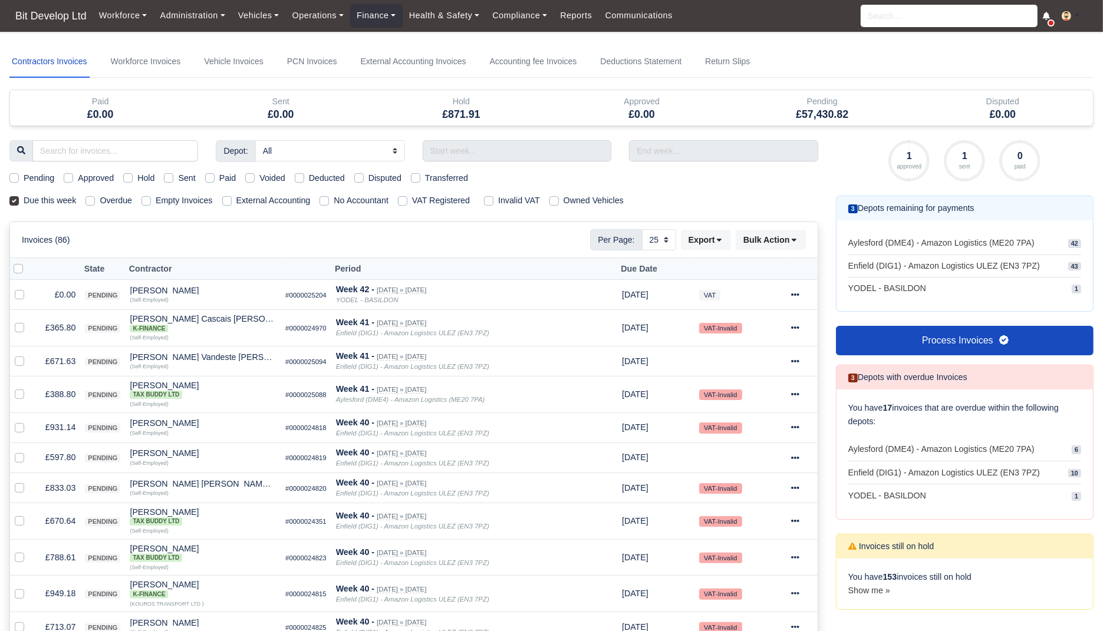
click at [191, 196] on label "Empty Invoices" at bounding box center [184, 201] width 57 height 14
click at [151, 196] on input "Empty Invoices" at bounding box center [145, 198] width 9 height 9
checkbox input "true"
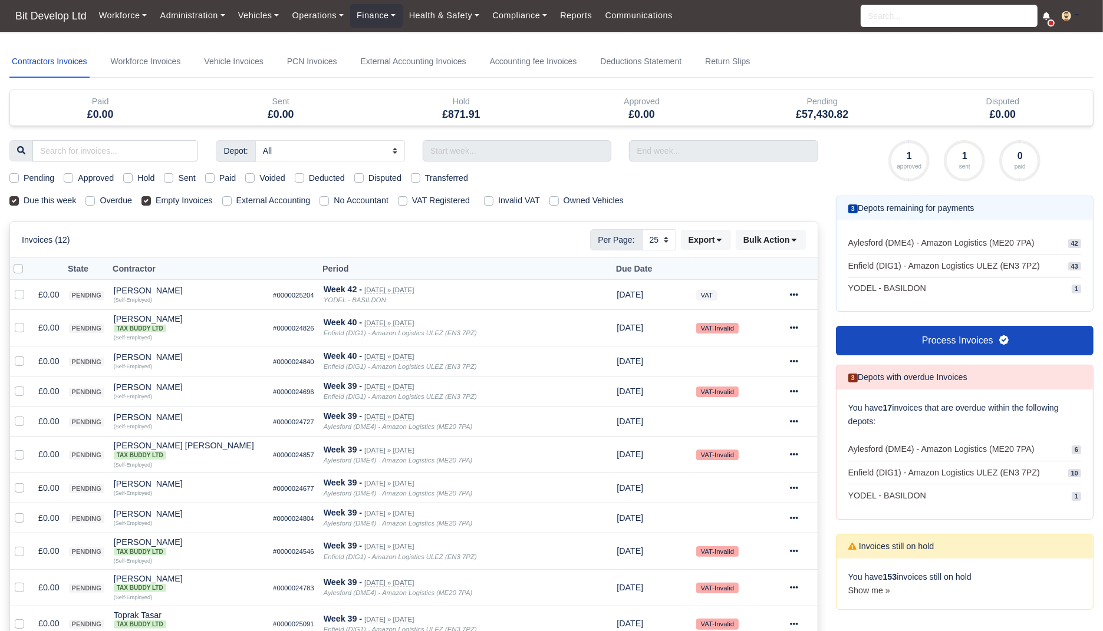
click at [191, 196] on label "Empty Invoices" at bounding box center [184, 201] width 57 height 14
click at [151, 196] on input "Empty Invoices" at bounding box center [145, 198] width 9 height 9
checkbox input "false"
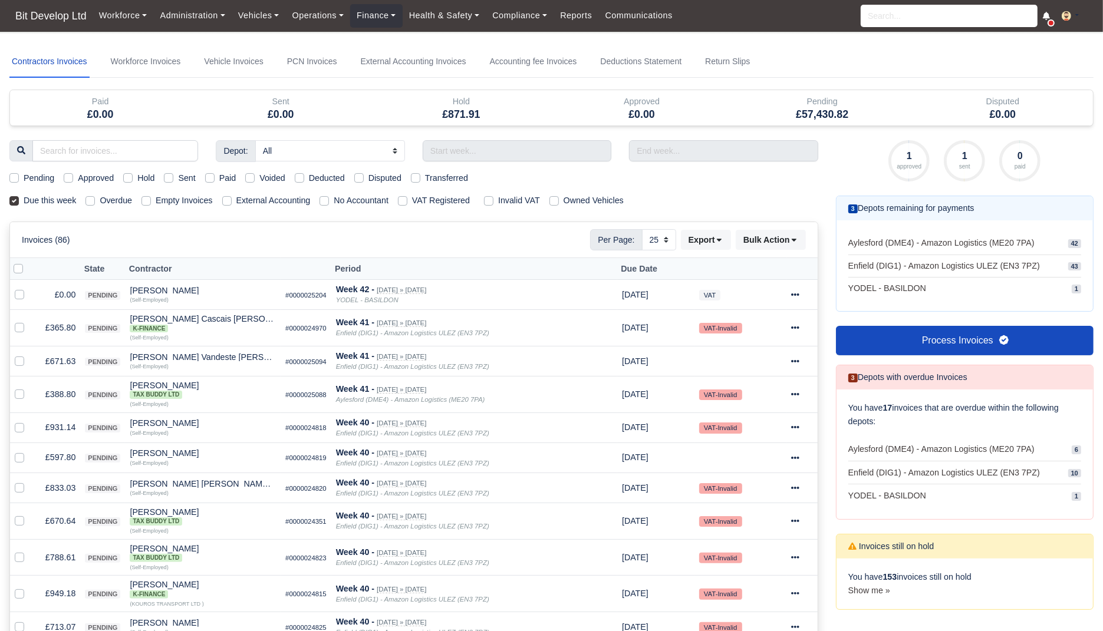
click at [298, 203] on label "External Accounting" at bounding box center [273, 201] width 74 height 14
click at [232, 203] on input "External Accounting" at bounding box center [226, 198] width 9 height 9
checkbox input "true"
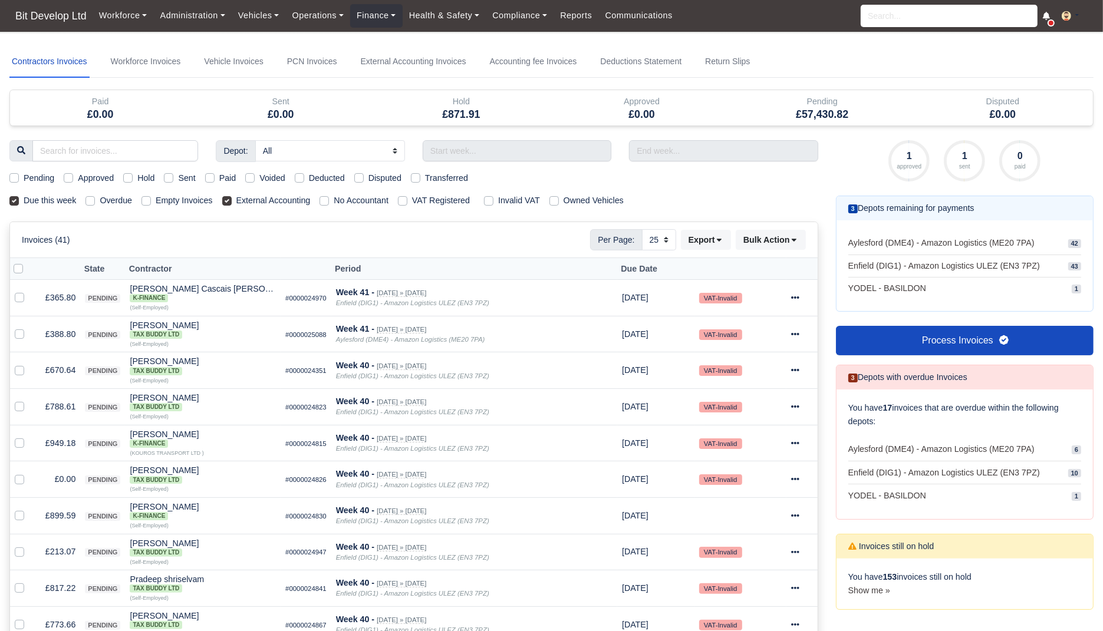
click at [289, 196] on label "External Accounting" at bounding box center [273, 201] width 74 height 14
click at [232, 196] on input "External Accounting" at bounding box center [226, 198] width 9 height 9
checkbox input "false"
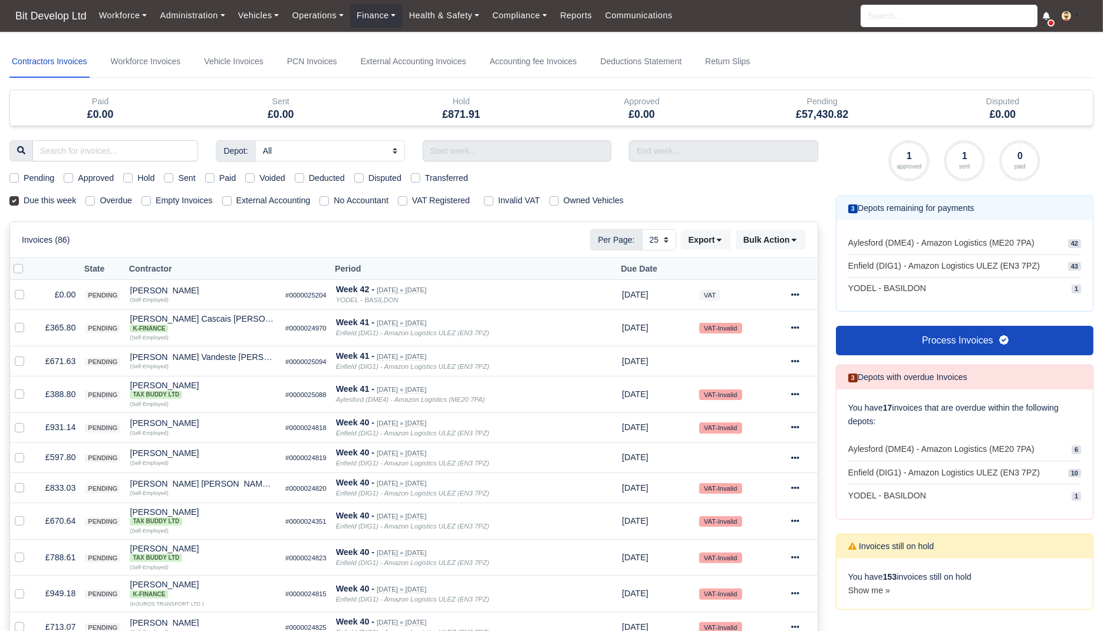
click at [373, 199] on label "No Accountant" at bounding box center [361, 201] width 55 height 14
click at [329, 199] on input "No Accountant" at bounding box center [324, 198] width 9 height 9
checkbox input "true"
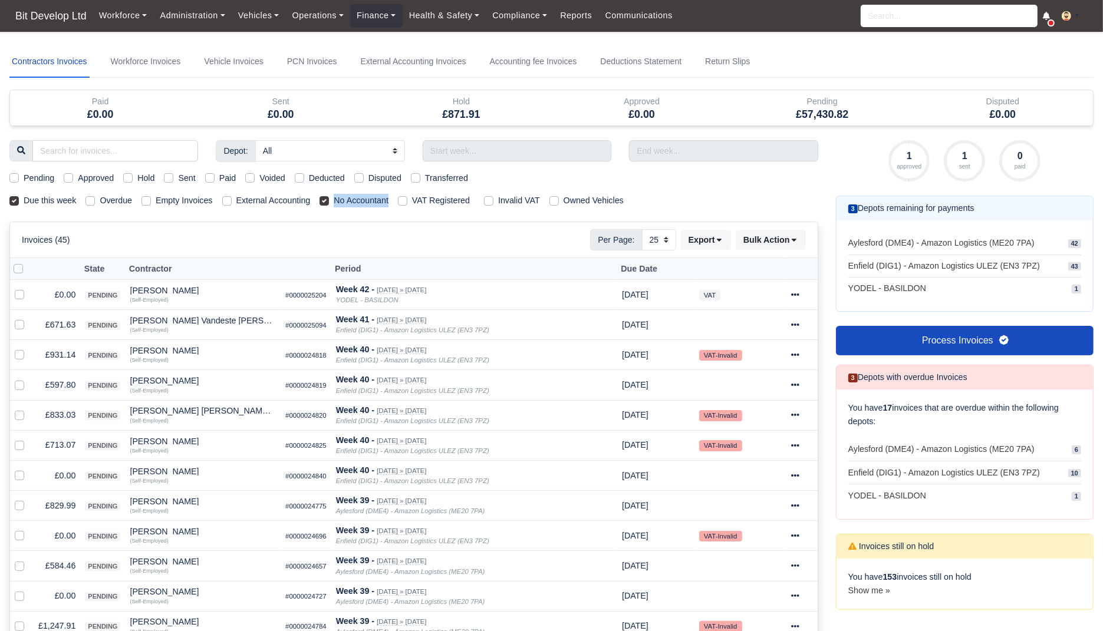
drag, startPoint x: 397, startPoint y: 199, endPoint x: 340, endPoint y: 200, distance: 56.6
click at [340, 200] on label "No Accountant" at bounding box center [361, 201] width 55 height 14
click at [59, 389] on td "£597.80" at bounding box center [57, 385] width 47 height 30
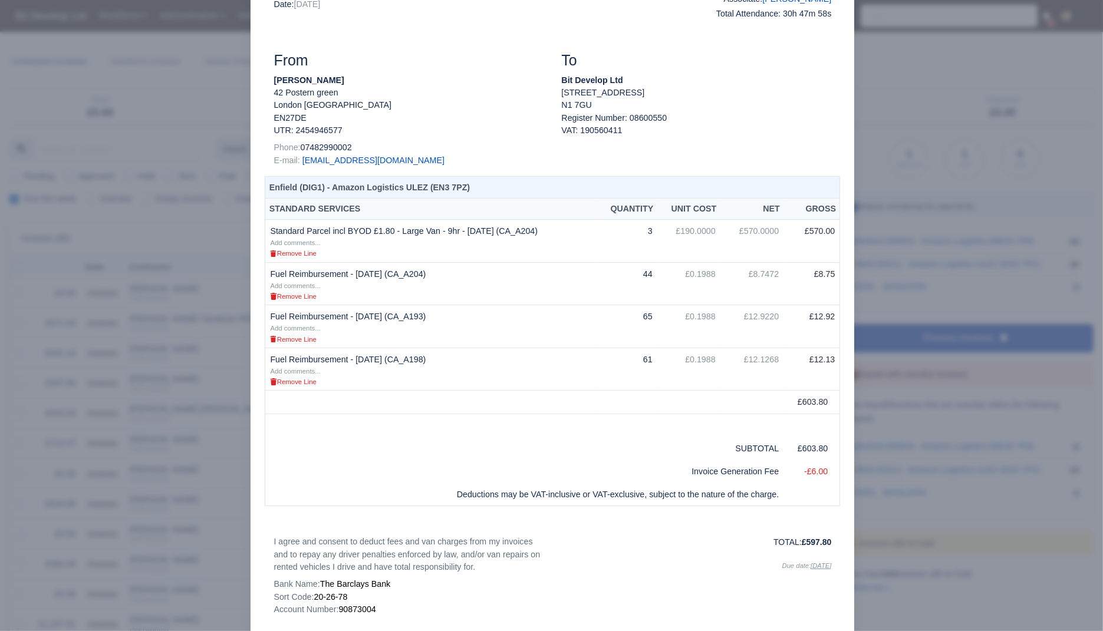
scroll to position [118, 0]
drag, startPoint x: 678, startPoint y: 480, endPoint x: 823, endPoint y: 478, distance: 145.0
click at [823, 478] on tr "Invoice Generation Fee -£6.00" at bounding box center [552, 470] width 575 height 23
click at [942, 90] on div at bounding box center [551, 315] width 1103 height 631
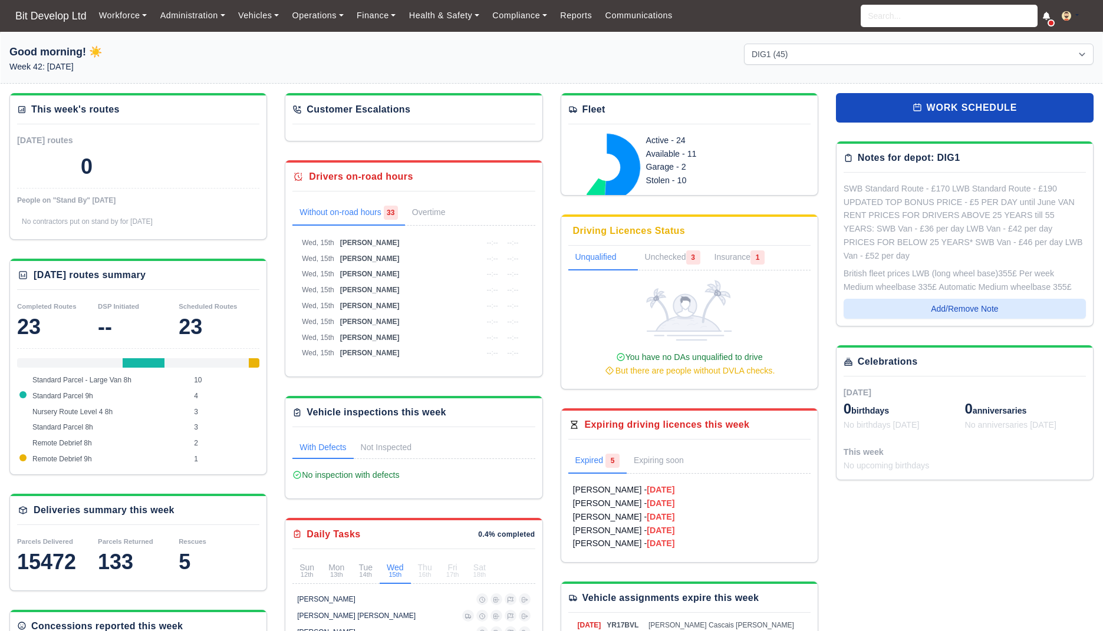
select select "2"
click at [940, 18] on input "search" at bounding box center [949, 16] width 177 height 22
type input "petko"
type input "petko Delchev"
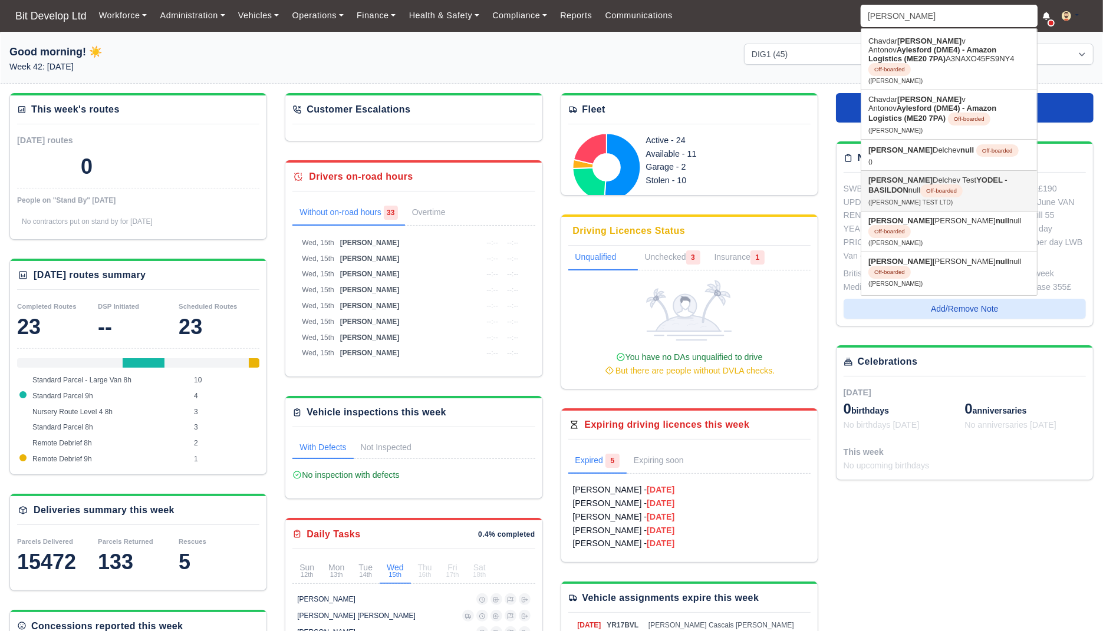
click at [923, 177] on link "Petko Delchev Test YODEL - BASILDON null Off-boarded (PETKO TEST LTD)" at bounding box center [949, 191] width 176 height 40
type input "[PERSON_NAME] Test"
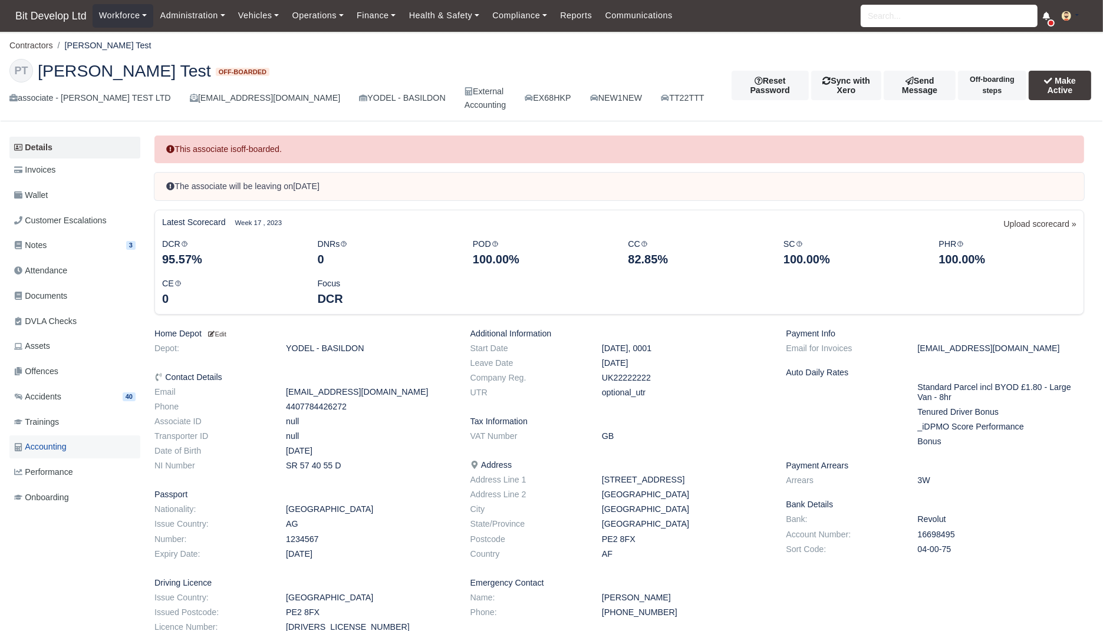
click at [57, 444] on span "Accounting" at bounding box center [40, 447] width 52 height 14
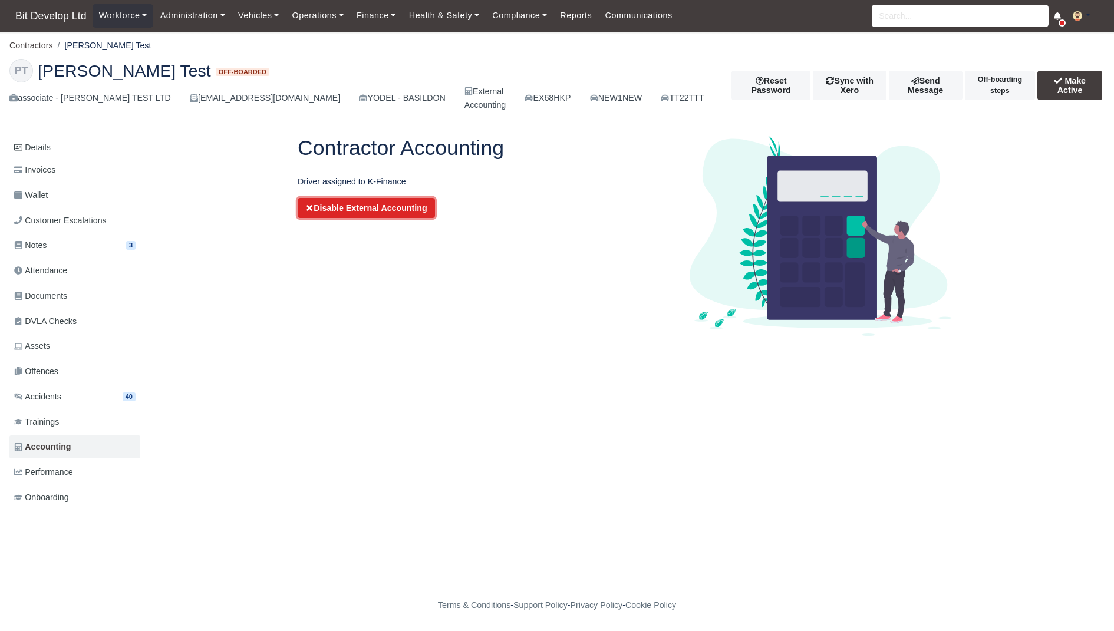
click at [344, 204] on button "Disable External Accounting" at bounding box center [366, 208] width 137 height 20
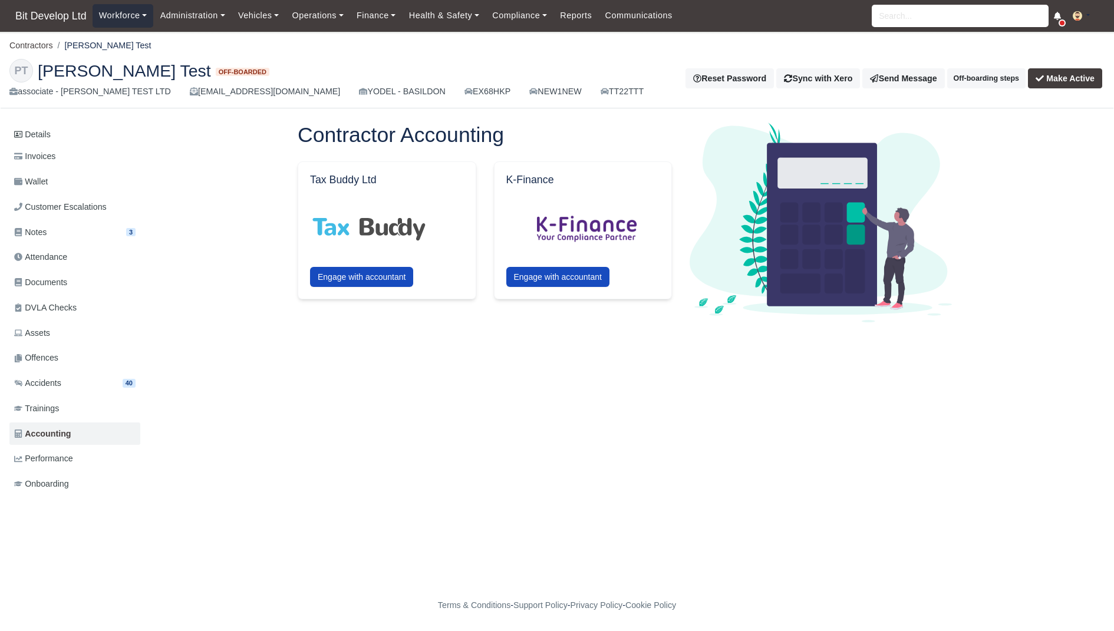
click at [133, 24] on link "Workforce" at bounding box center [123, 15] width 61 height 23
click at [490, 419] on div "Details Invoices Wallet Customer Escalations Notes 3 Attendance Documents" at bounding box center [556, 321] width 1095 height 397
drag, startPoint x: 480, startPoint y: 151, endPoint x: 625, endPoint y: 205, distance: 154.3
click at [624, 210] on div "Contractor Accounting Tax Buddy Ltd Engage with accountant" at bounding box center [485, 223] width 392 height 200
click at [656, 156] on div "Contractor Accounting Tax Buddy Ltd Engage with accountant" at bounding box center [485, 223] width 392 height 200
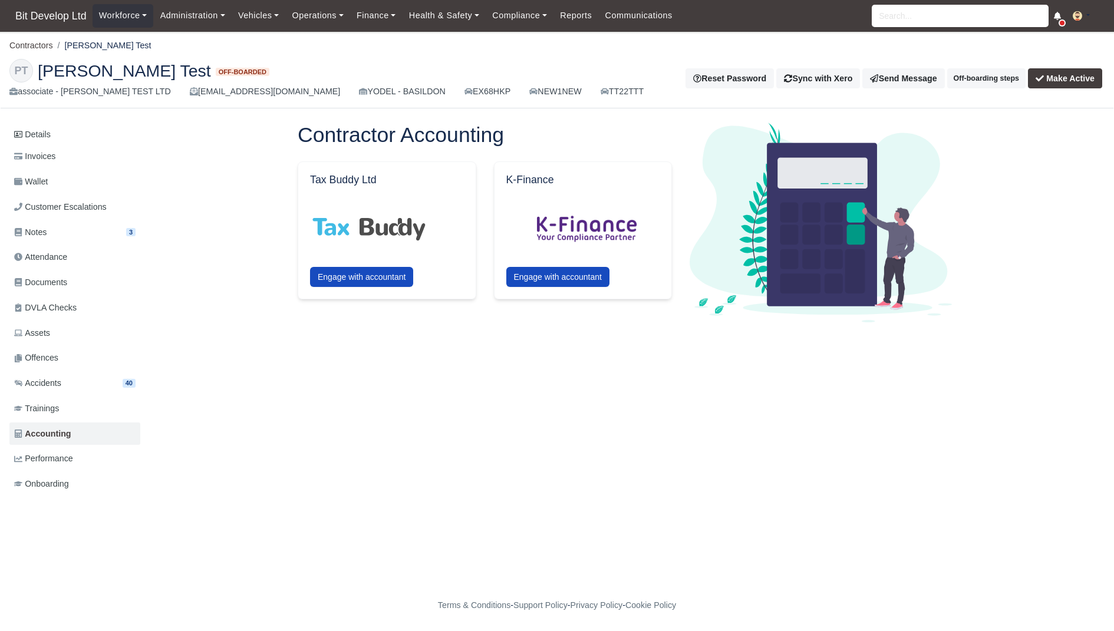
click at [694, 149] on img at bounding box center [821, 223] width 262 height 200
drag, startPoint x: 693, startPoint y: 149, endPoint x: 573, endPoint y: 302, distance: 194.8
click at [573, 302] on div "Contractor Accounting Tax Buddy Ltd Engage with accountant" at bounding box center [625, 223] width 672 height 200
drag, startPoint x: 494, startPoint y: 152, endPoint x: 613, endPoint y: 268, distance: 165.9
click at [613, 269] on div "Contractor Accounting Tax Buddy Ltd Engage with accountant" at bounding box center [485, 223] width 392 height 200
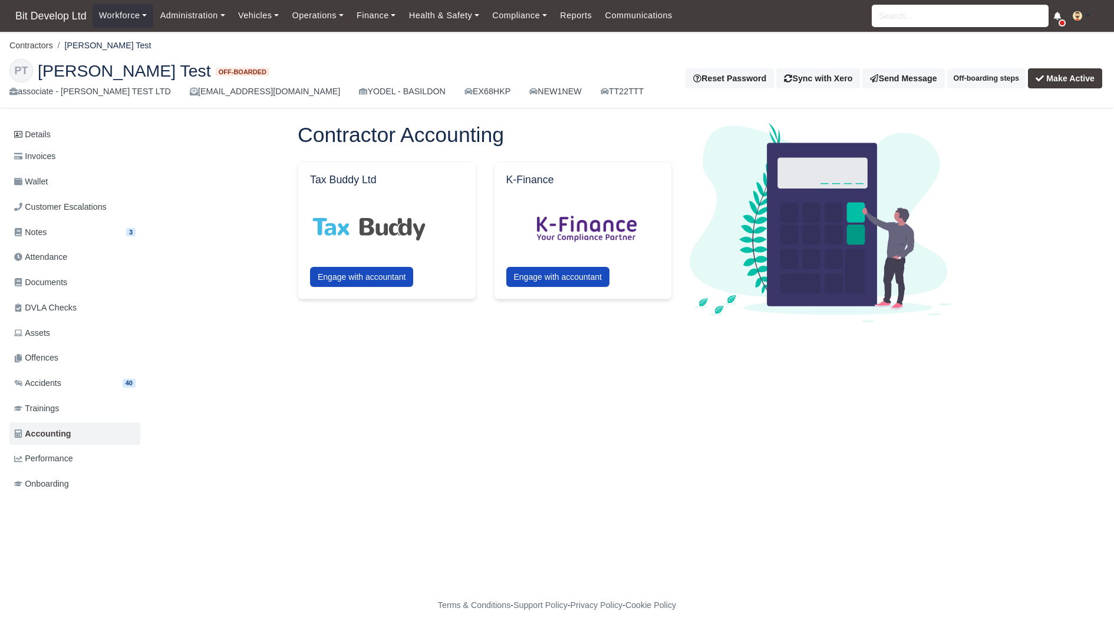
click at [601, 353] on div "Details Invoices Wallet Customer Escalations Notes 3 Attendance Documents" at bounding box center [556, 321] width 1095 height 397
drag, startPoint x: 493, startPoint y: 155, endPoint x: 605, endPoint y: 230, distance: 134.2
click at [605, 230] on div "Contractor Accounting Tax Buddy Ltd Engage with accountant" at bounding box center [485, 223] width 392 height 200
click at [564, 152] on div "Contractor Accounting Tax Buddy Ltd Engage with accountant" at bounding box center [485, 223] width 392 height 200
drag, startPoint x: 317, startPoint y: 180, endPoint x: 398, endPoint y: 176, distance: 80.9
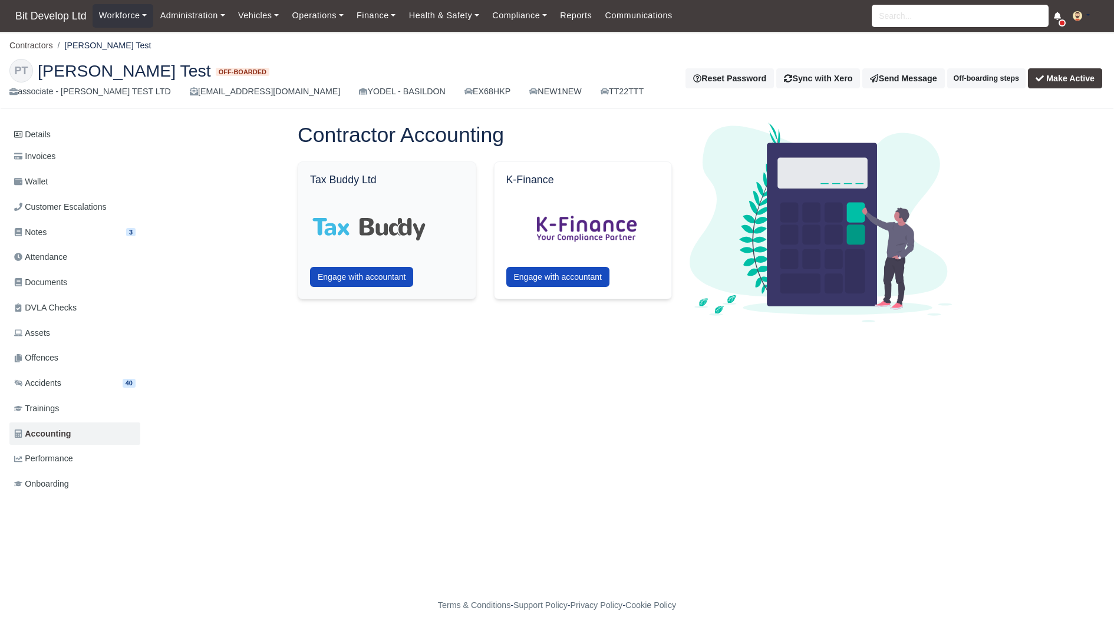
click at [398, 176] on h5 "Tax Buddy Ltd" at bounding box center [387, 180] width 154 height 12
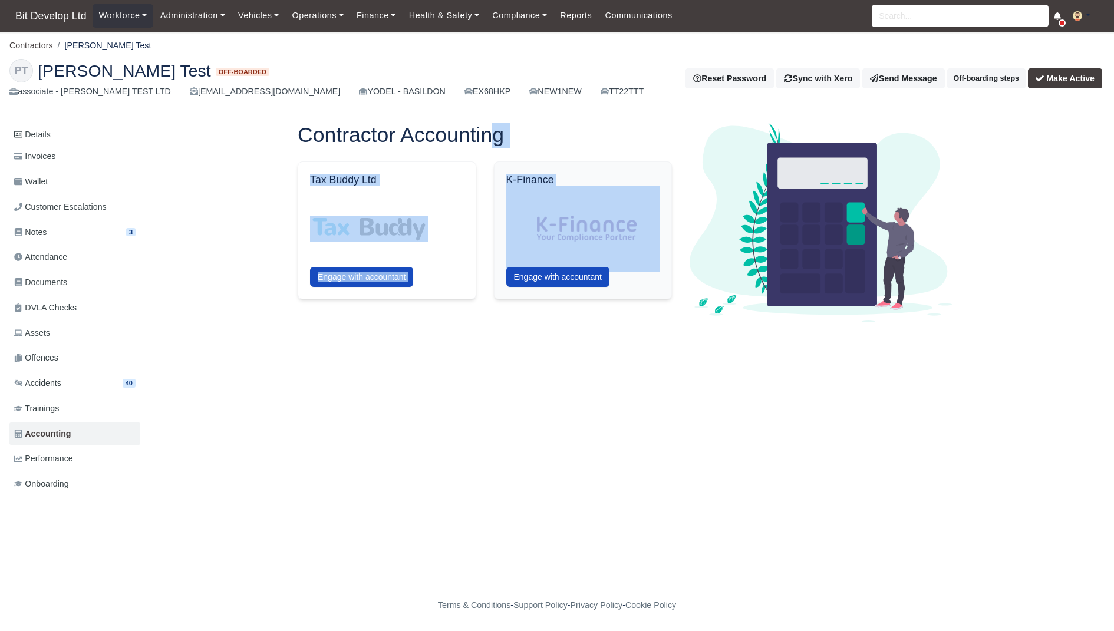
drag, startPoint x: 496, startPoint y: 144, endPoint x: 636, endPoint y: 269, distance: 188.3
click at [636, 269] on div "Contractor Accounting Tax Buddy Ltd Engage with accountant" at bounding box center [485, 223] width 392 height 200
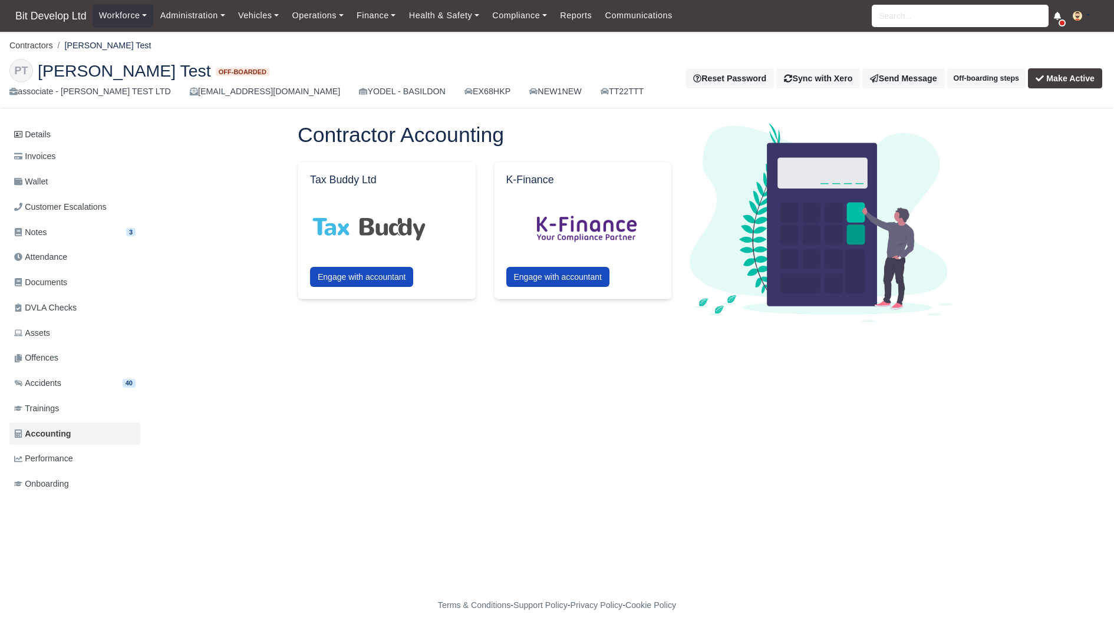
click at [664, 328] on div "Details Invoices Wallet Customer Escalations Notes 3 Attendance Documents" at bounding box center [556, 321] width 1095 height 397
drag, startPoint x: 664, startPoint y: 328, endPoint x: 608, endPoint y: 241, distance: 103.2
click at [608, 241] on div "Details Invoices Wallet Customer Escalations Notes 3 Attendance Documents" at bounding box center [556, 321] width 1095 height 397
drag, startPoint x: 301, startPoint y: 146, endPoint x: 394, endPoint y: 305, distance: 184.4
click at [393, 302] on div "Contractor Accounting Tax Buddy Ltd Engage with accountant" at bounding box center [485, 223] width 392 height 200
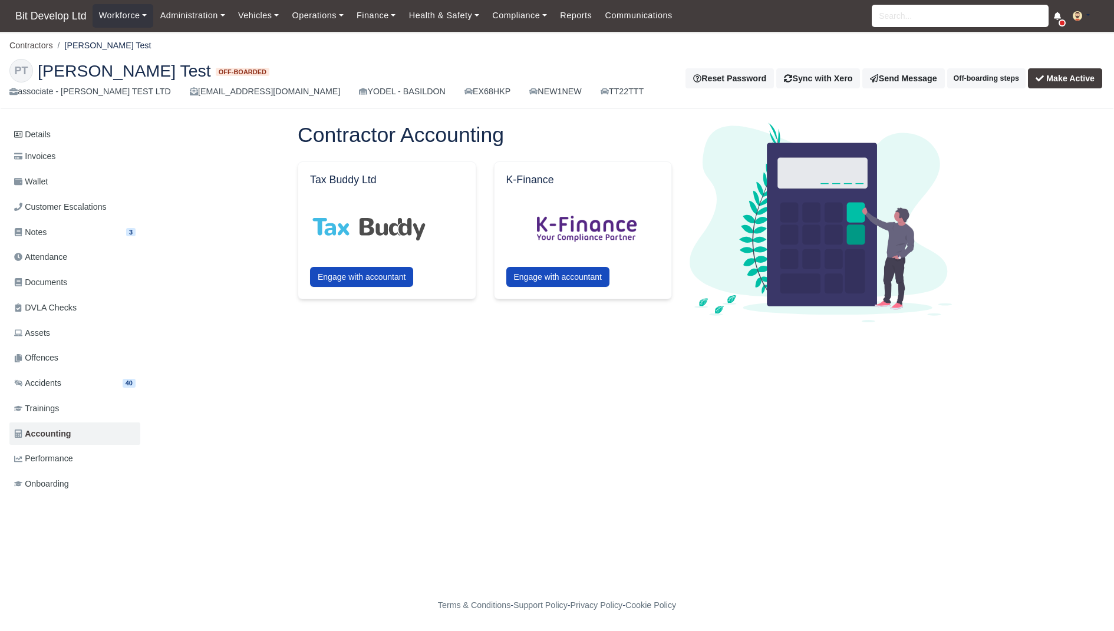
click at [570, 449] on div "Details Invoices Wallet Customer Escalations Notes 3 Attendance Documents" at bounding box center [556, 321] width 1095 height 397
drag, startPoint x: 488, startPoint y: 165, endPoint x: 501, endPoint y: 170, distance: 14.0
click at [501, 170] on div "K-Finance Engage with accountant" at bounding box center [583, 230] width 196 height 137
drag, startPoint x: 634, startPoint y: 407, endPoint x: 588, endPoint y: 407, distance: 45.4
click at [588, 407] on div "Details Invoices Wallet Customer Escalations Notes 3 Attendance Documents" at bounding box center [556, 321] width 1095 height 397
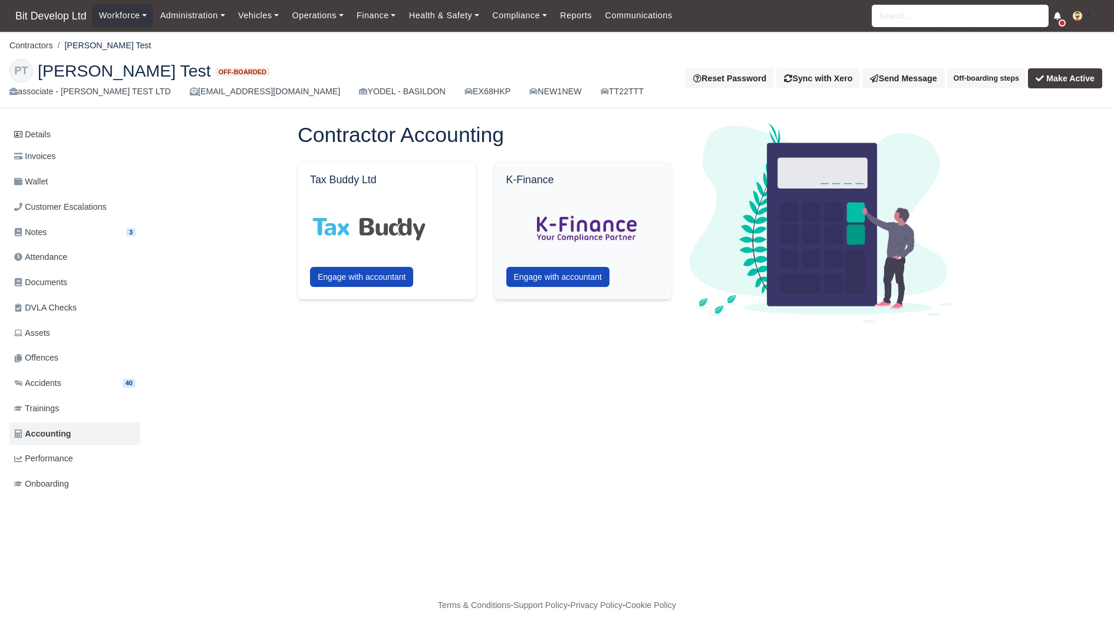
drag, startPoint x: 514, startPoint y: 173, endPoint x: 589, endPoint y: 233, distance: 96.5
click at [588, 232] on div "K-Finance Engage with accountant" at bounding box center [583, 230] width 179 height 137
click at [330, 368] on div "Details Invoices Wallet Customer Escalations Notes 3 Attendance Documents" at bounding box center [556, 321] width 1095 height 397
click at [1081, 24] on button at bounding box center [1086, 16] width 38 height 17
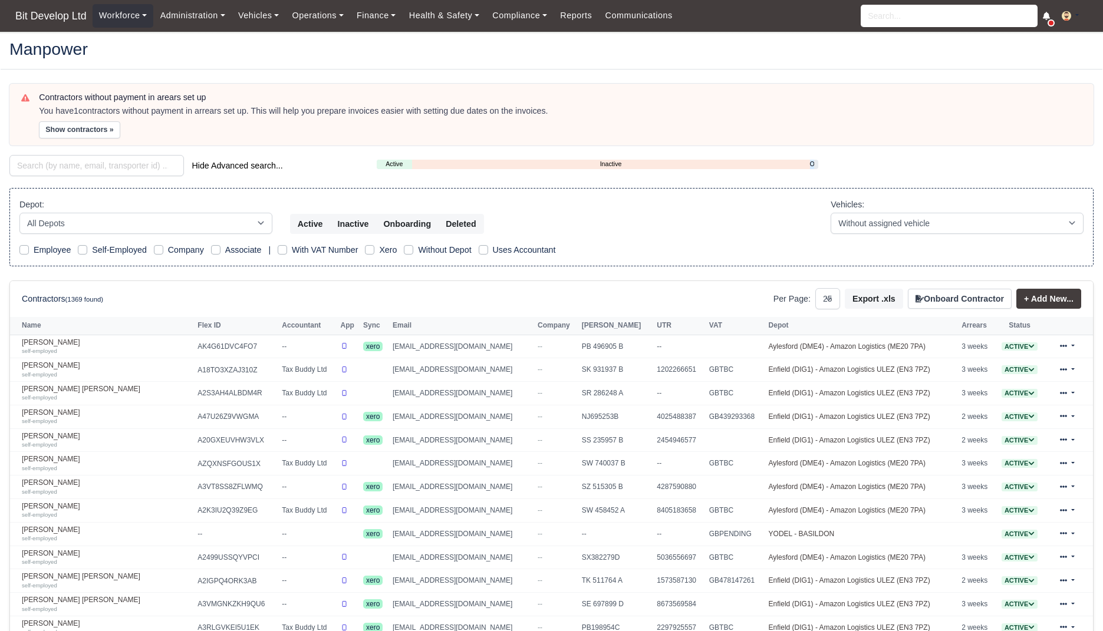
select select "25"
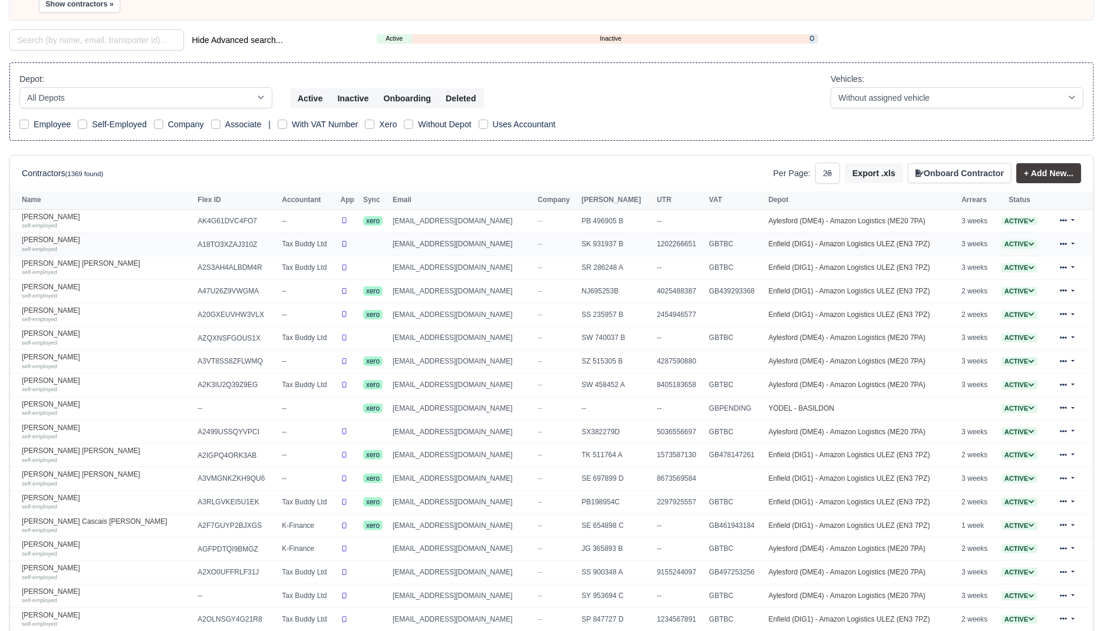
scroll to position [204, 0]
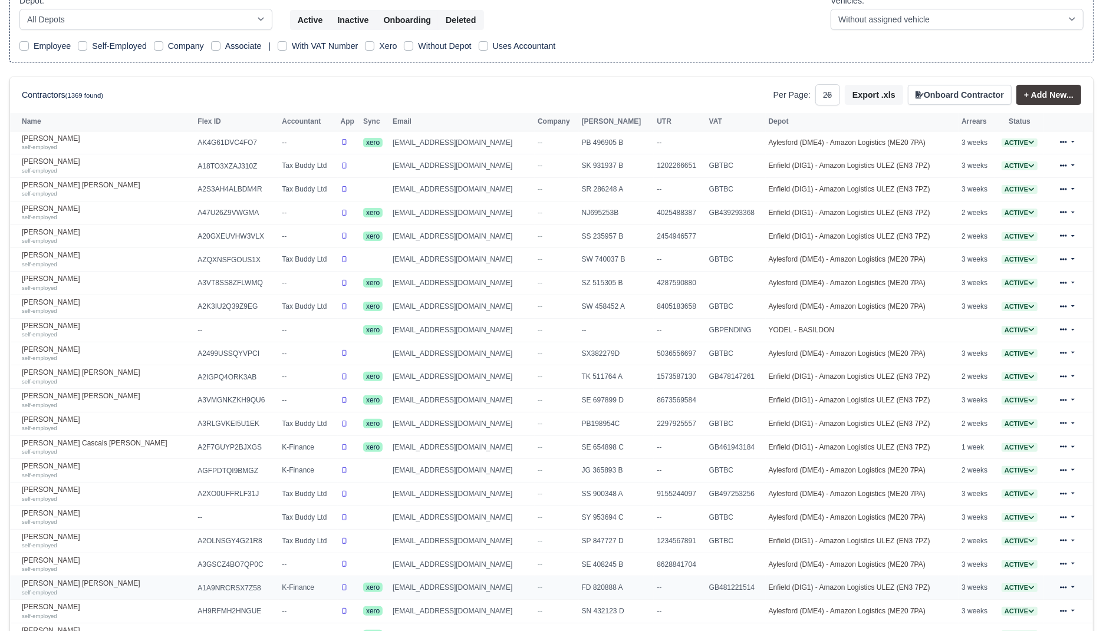
drag, startPoint x: 299, startPoint y: 582, endPoint x: 241, endPoint y: 582, distance: 58.4
click at [241, 582] on tr "Erikson Francisco Afonso self-employed A1A9NRCRSX7Z58 K-Finance xero erikson268…" at bounding box center [551, 589] width 1083 height 24
drag, startPoint x: 298, startPoint y: 459, endPoint x: 223, endPoint y: 444, distance: 76.4
click at [223, 443] on tbody "Abdul Ohid self-employed AK4G61DVC4FO7 -- xero ohid3451@gmail.com -- PB 496905 …" at bounding box center [551, 424] width 1083 height 586
click at [279, 121] on th "Accountant" at bounding box center [308, 122] width 58 height 18
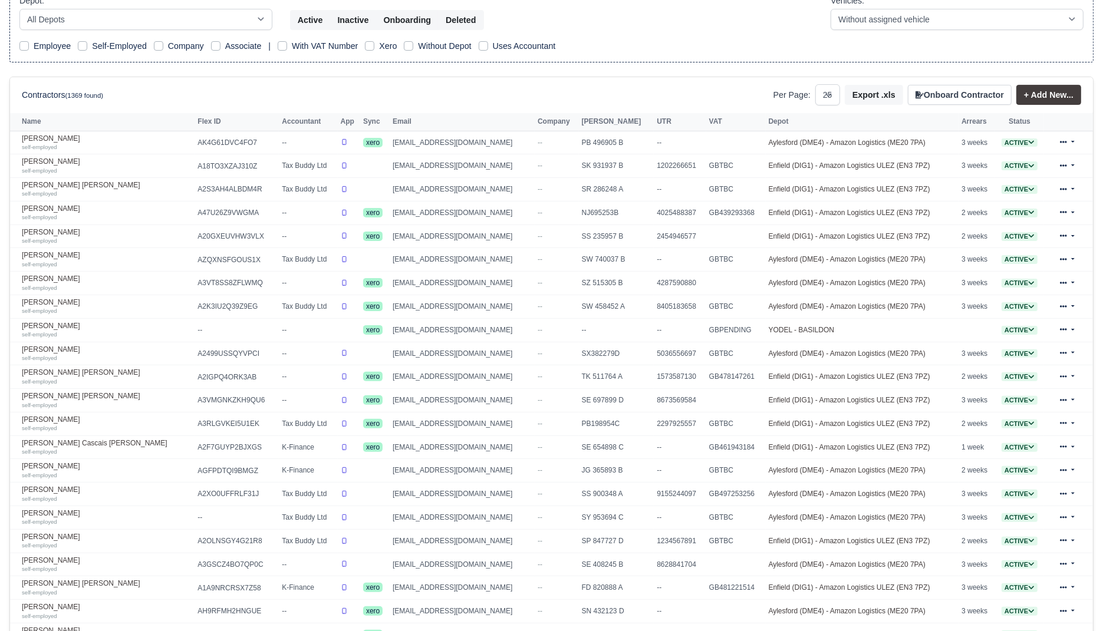
click at [279, 121] on th "Accountant" at bounding box center [308, 122] width 58 height 18
click at [279, 423] on td "Tax Buddy Ltd" at bounding box center [308, 424] width 58 height 24
click at [279, 420] on td "Tax Buddy Ltd" at bounding box center [308, 424] width 58 height 24
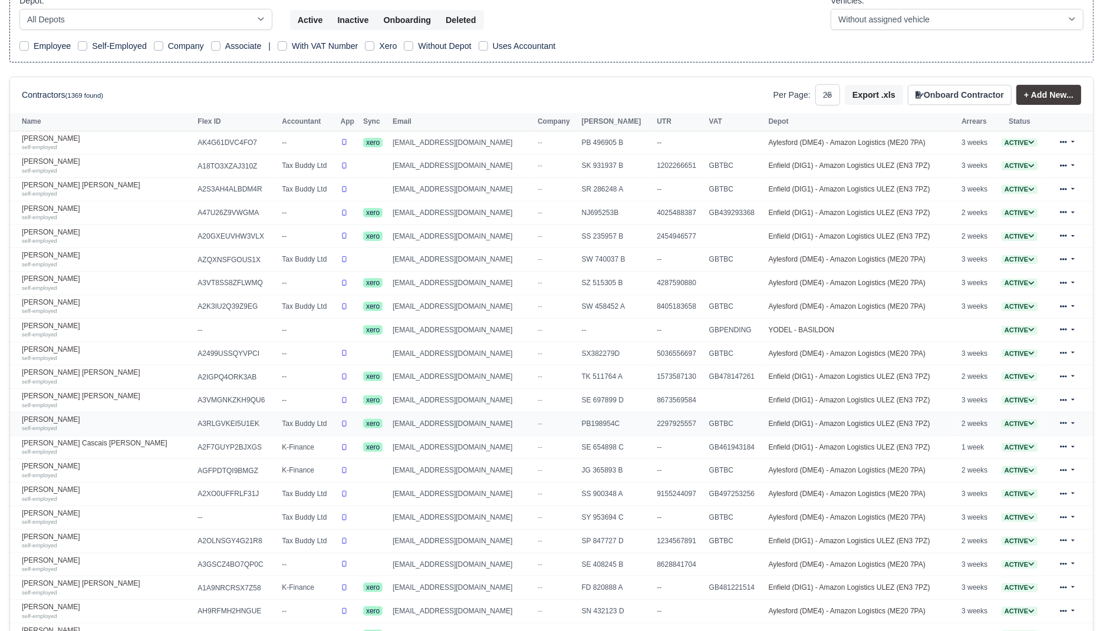
click at [279, 420] on td "Tax Buddy Ltd" at bounding box center [308, 424] width 58 height 24
drag, startPoint x: 290, startPoint y: 462, endPoint x: 173, endPoint y: 436, distance: 119.7
click at [173, 436] on tbody "Abdul Ohid self-employed AK4G61DVC4FO7 -- xero ohid3451@gmail.com -- PB 496905 …" at bounding box center [551, 424] width 1083 height 586
